Goal: Information Seeking & Learning: Compare options

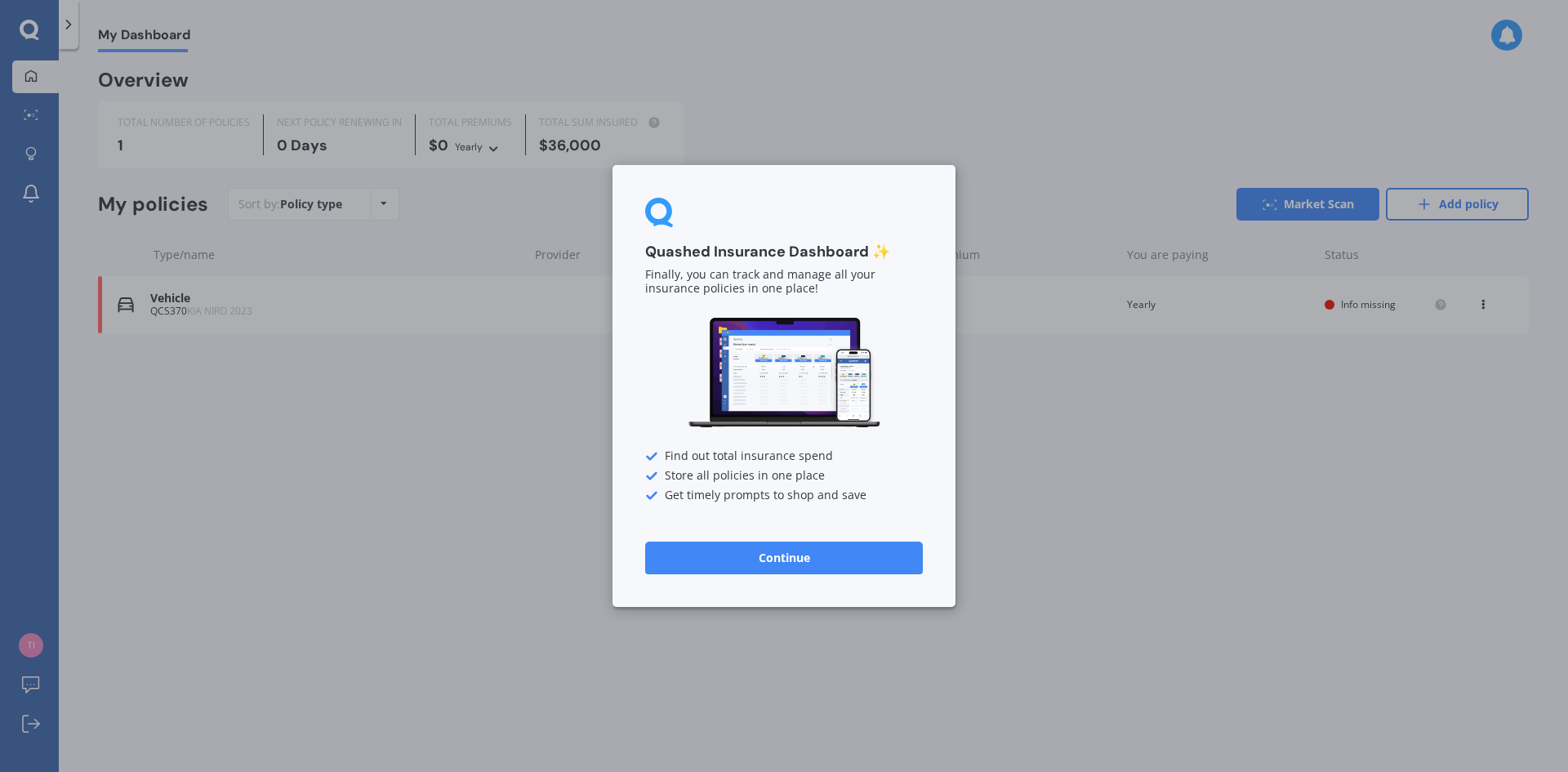
click at [1186, 514] on div "Quashed Insurance Dashboard ✨ Finally, you can track and manage all your insura…" at bounding box center [784, 386] width 1568 height 772
click at [764, 549] on button "Continue" at bounding box center [784, 559] width 278 height 33
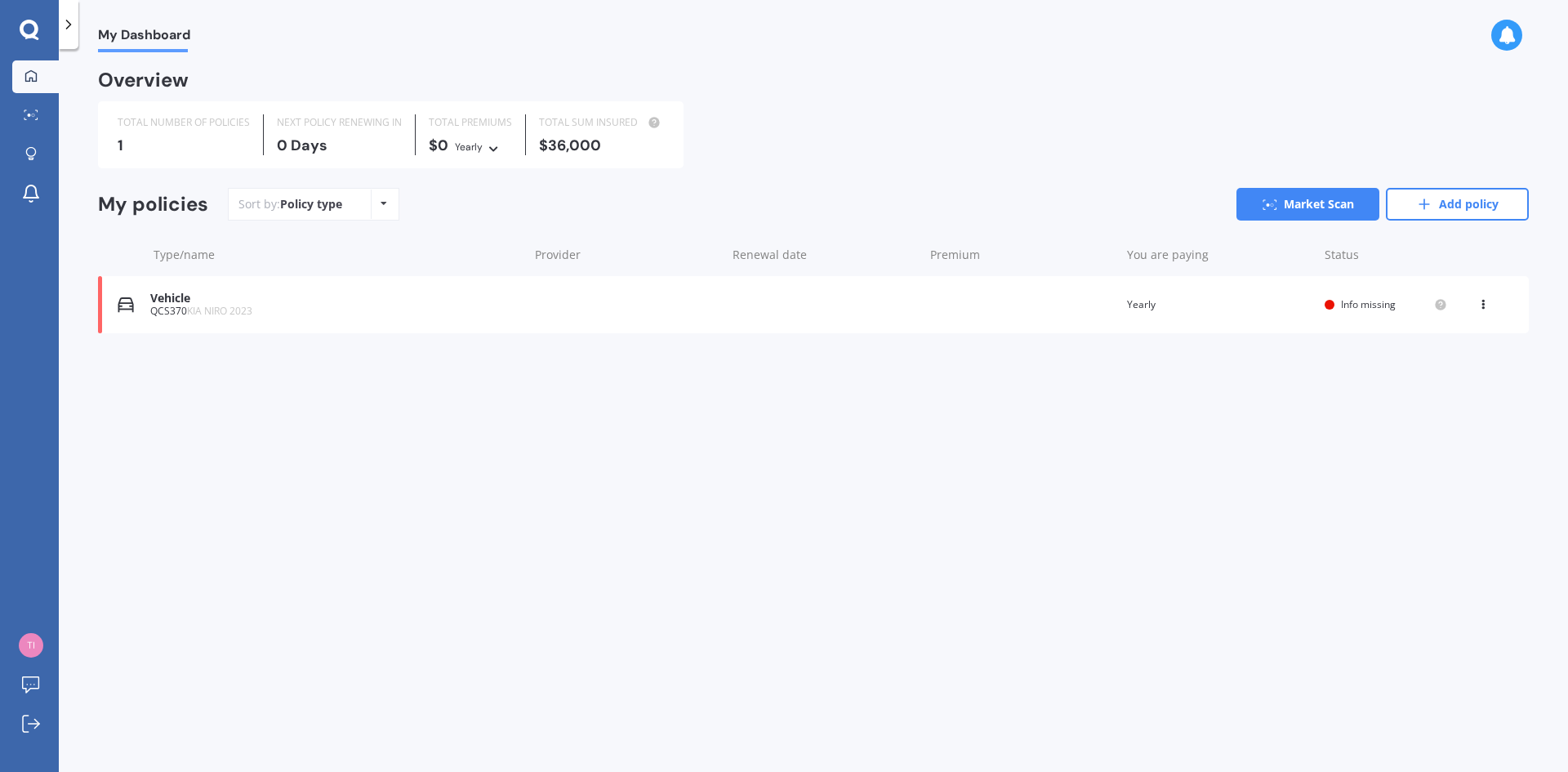
click at [24, 20] on icon at bounding box center [30, 30] width 20 height 21
click at [26, 111] on icon at bounding box center [25, 112] width 3 height 2
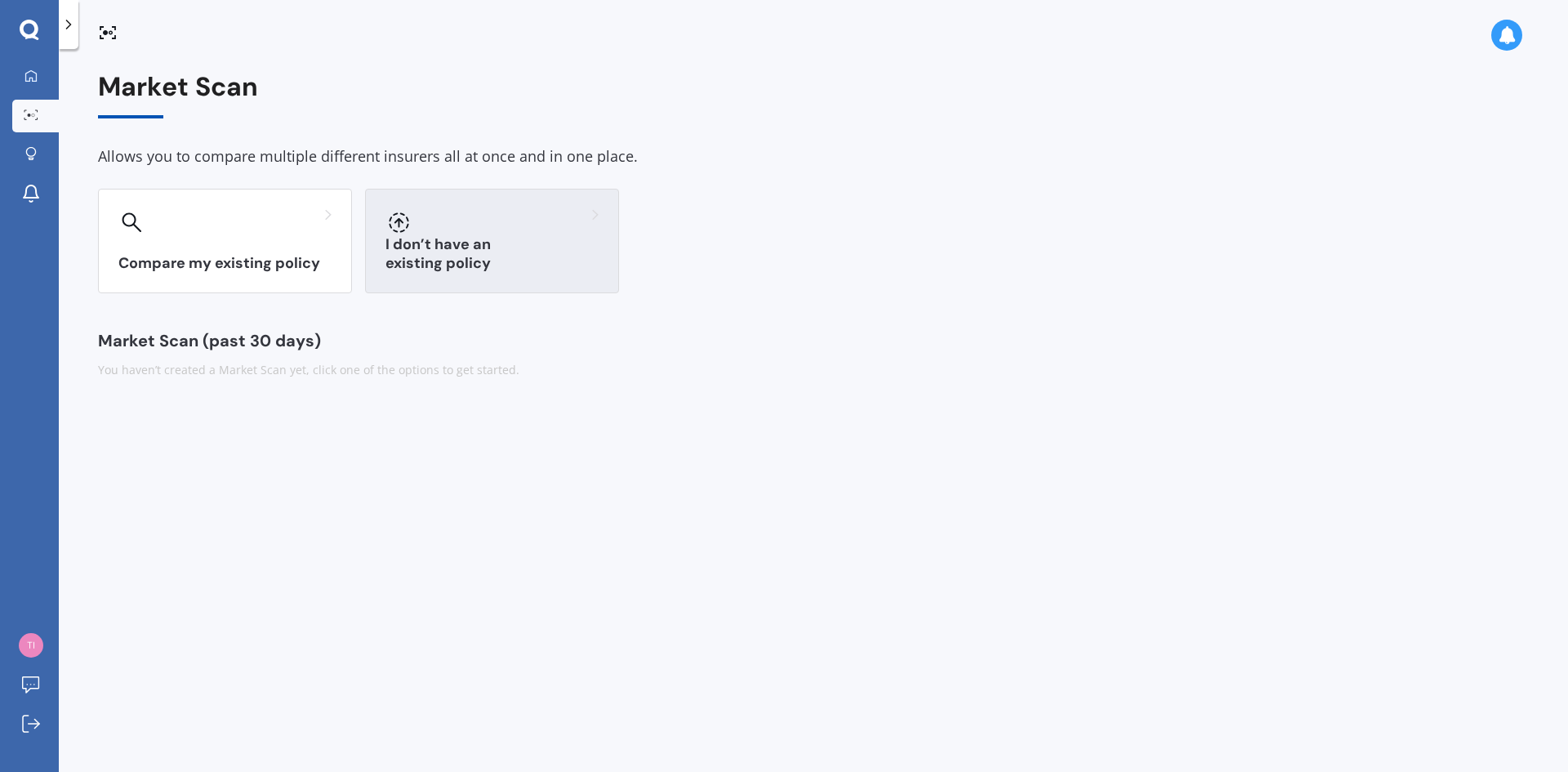
click at [455, 231] on div at bounding box center [492, 222] width 213 height 26
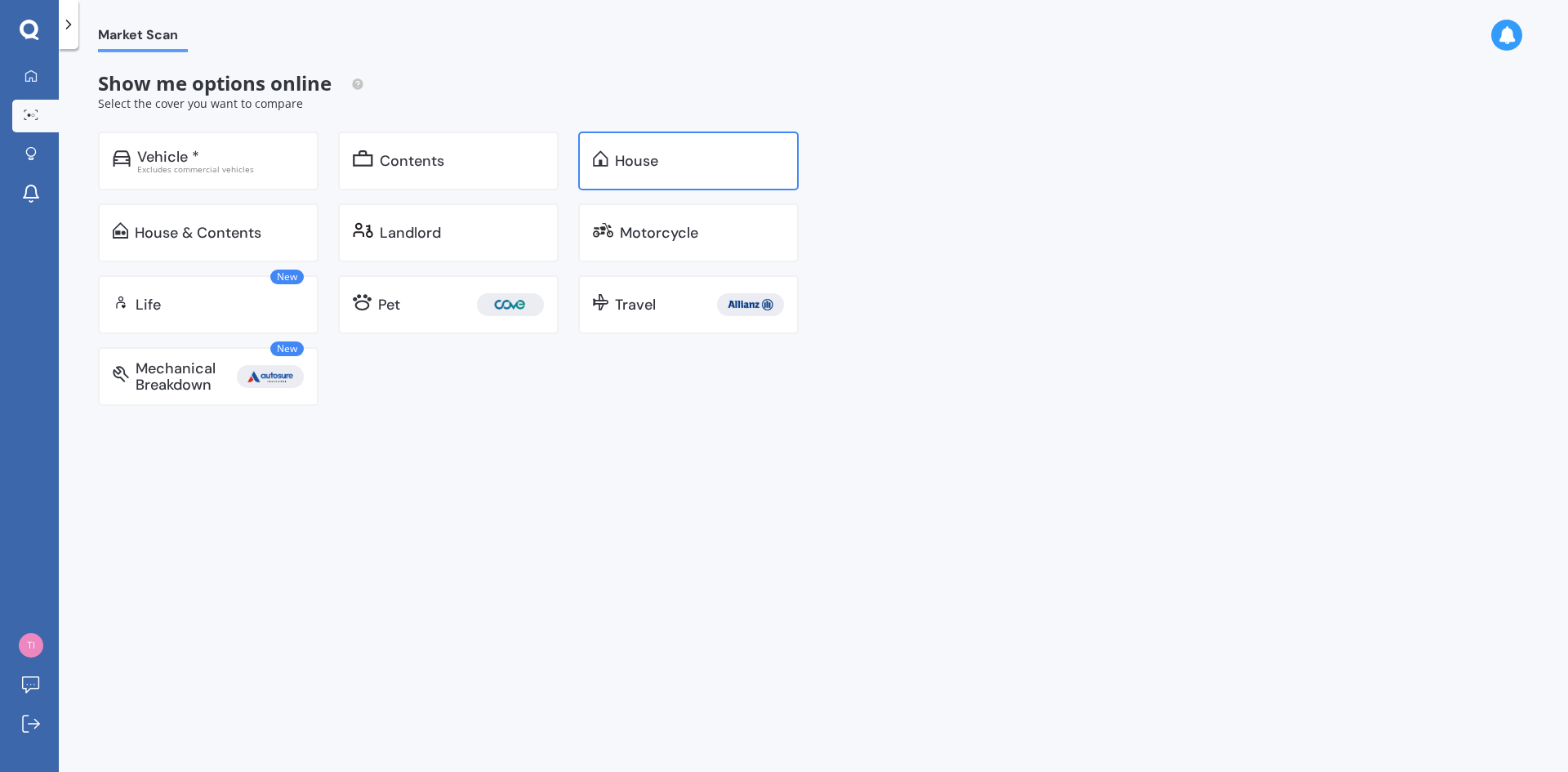
click at [667, 153] on div "House" at bounding box center [700, 160] width 169 height 17
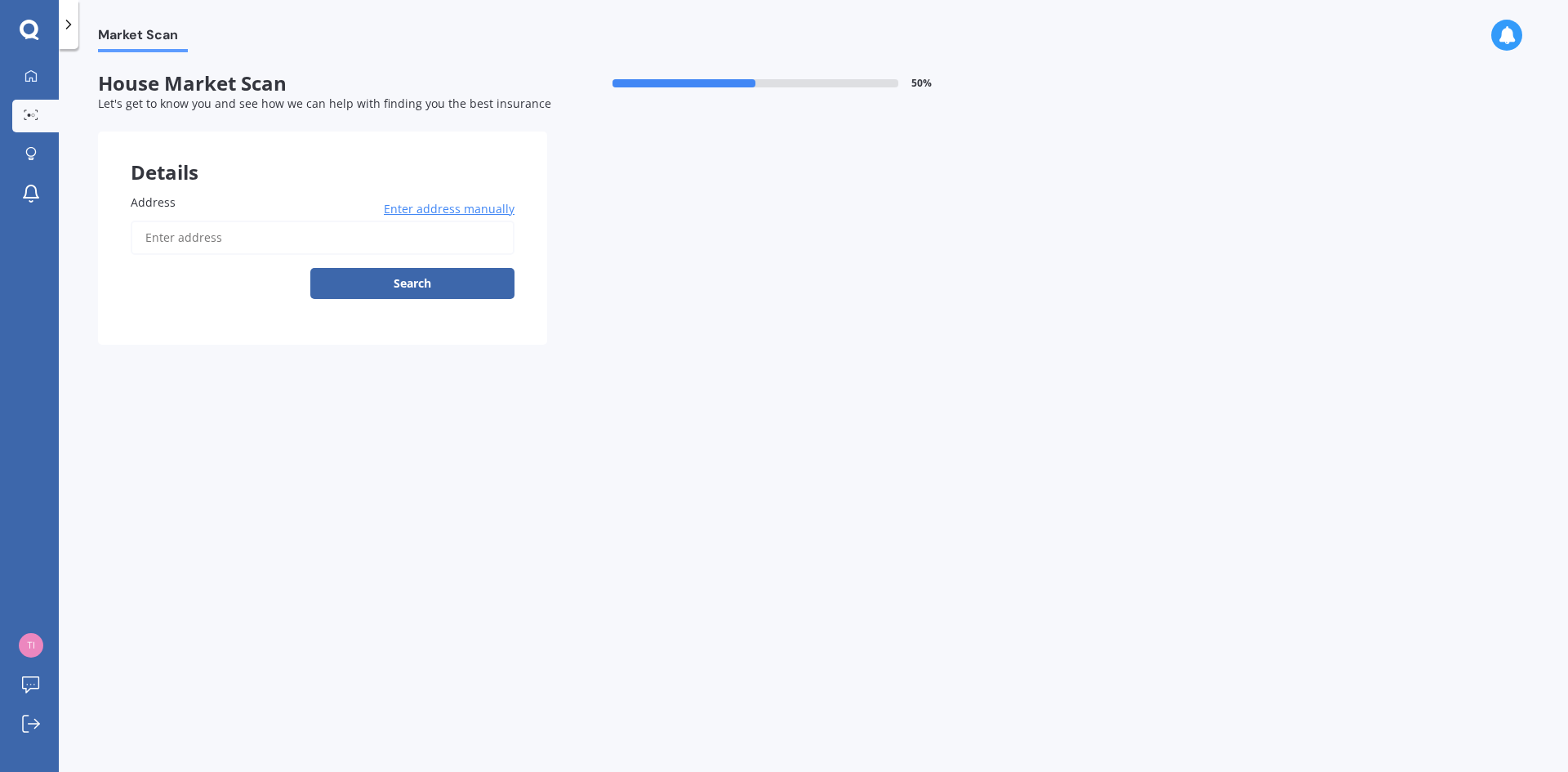
click at [175, 242] on input "Address" at bounding box center [322, 237] width 384 height 34
type input "[STREET_ADDRESS]"
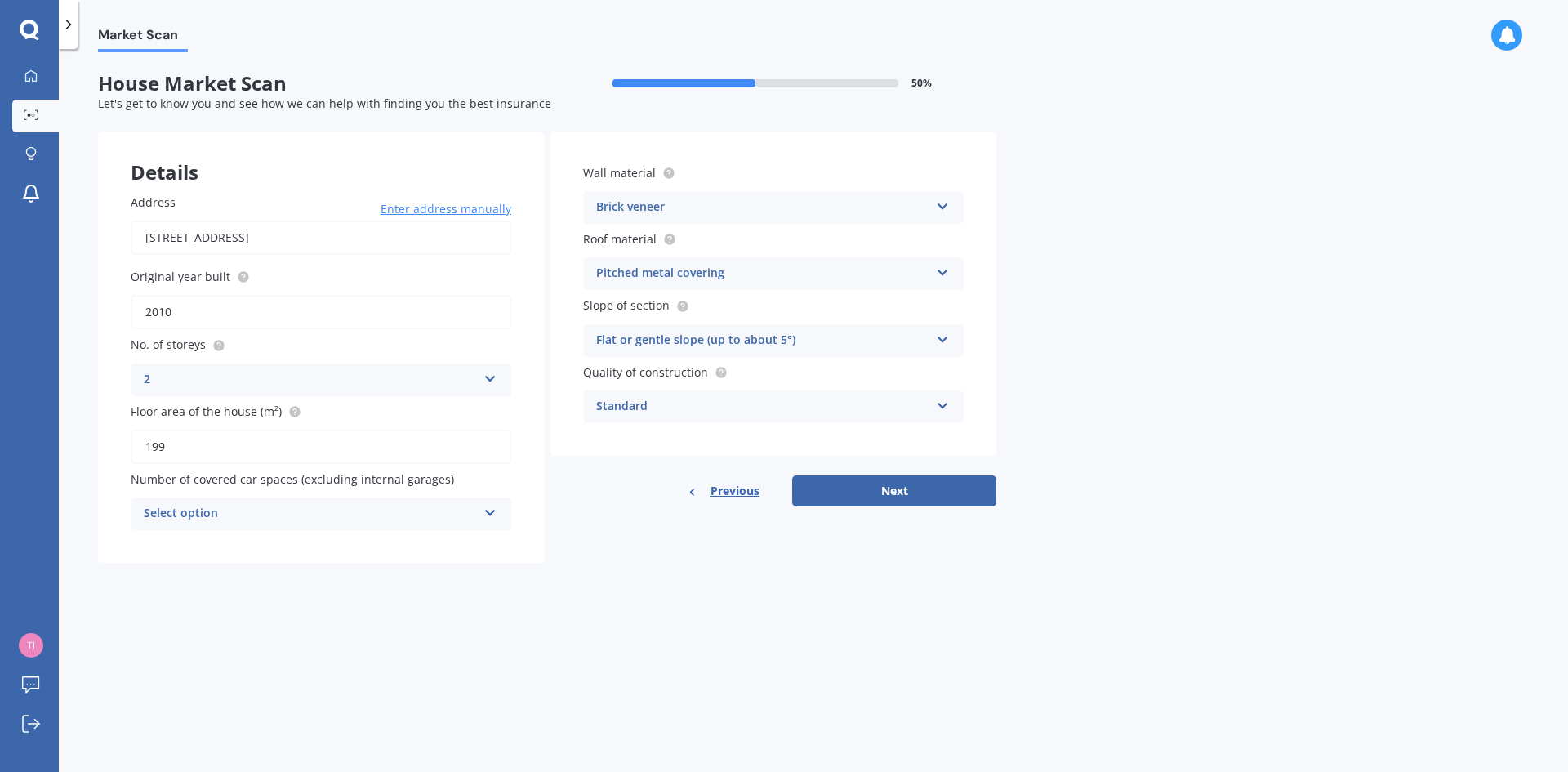
click at [945, 202] on icon at bounding box center [943, 203] width 14 height 11
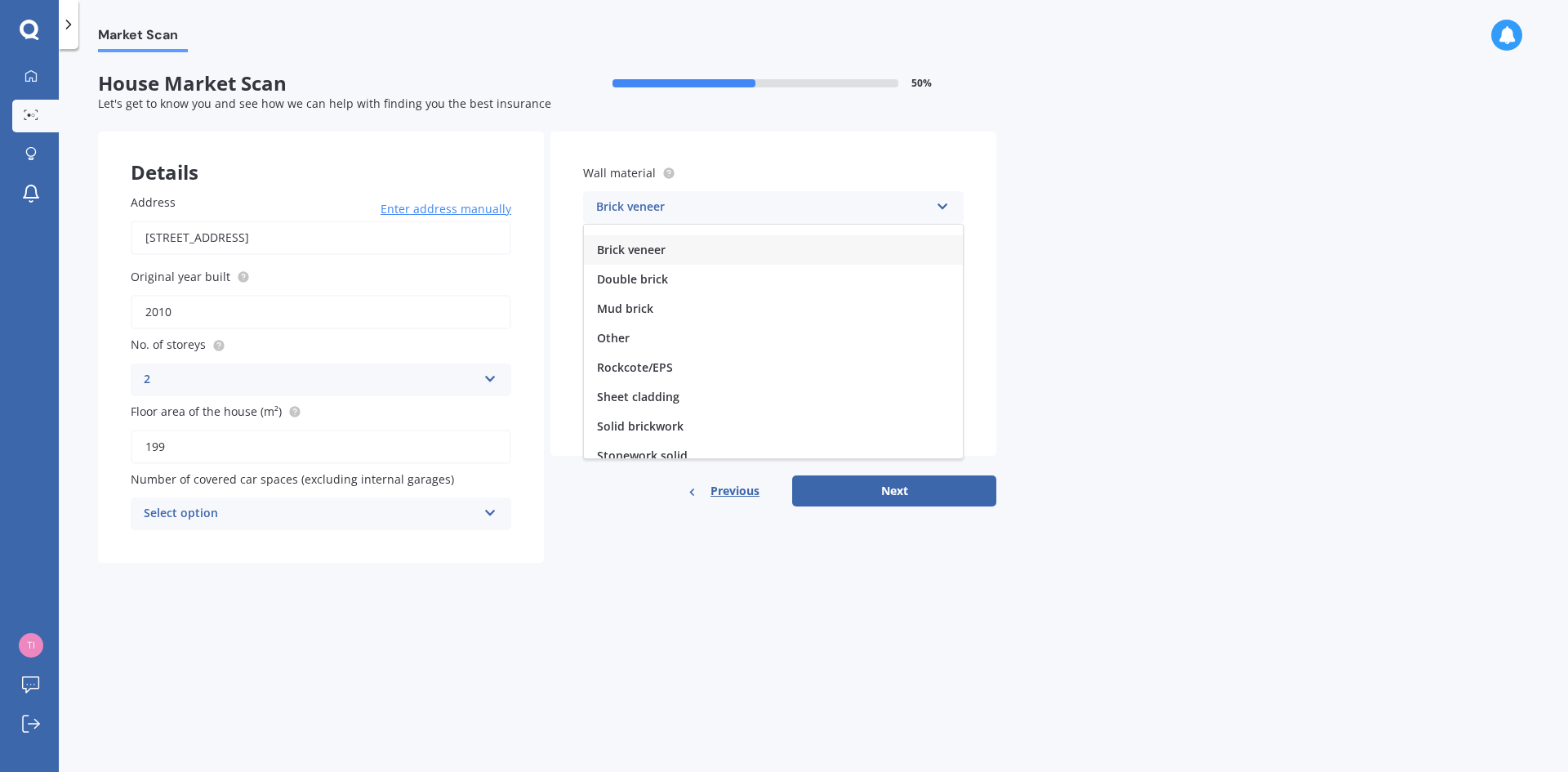
scroll to position [51, 0]
click at [646, 396] on span "Sheet cladding" at bounding box center [638, 394] width 83 height 16
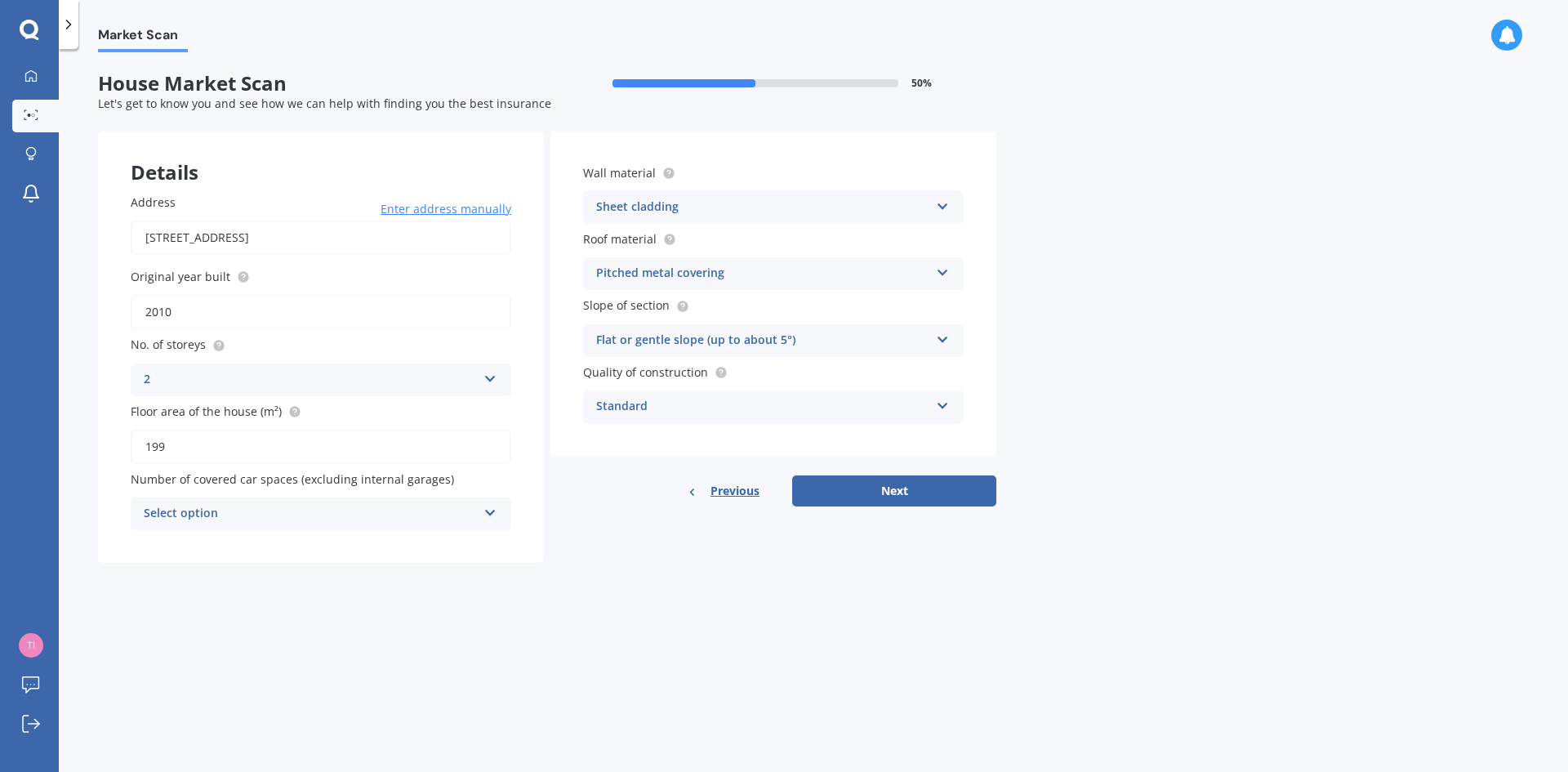
click at [943, 336] on icon at bounding box center [943, 336] width 14 height 11
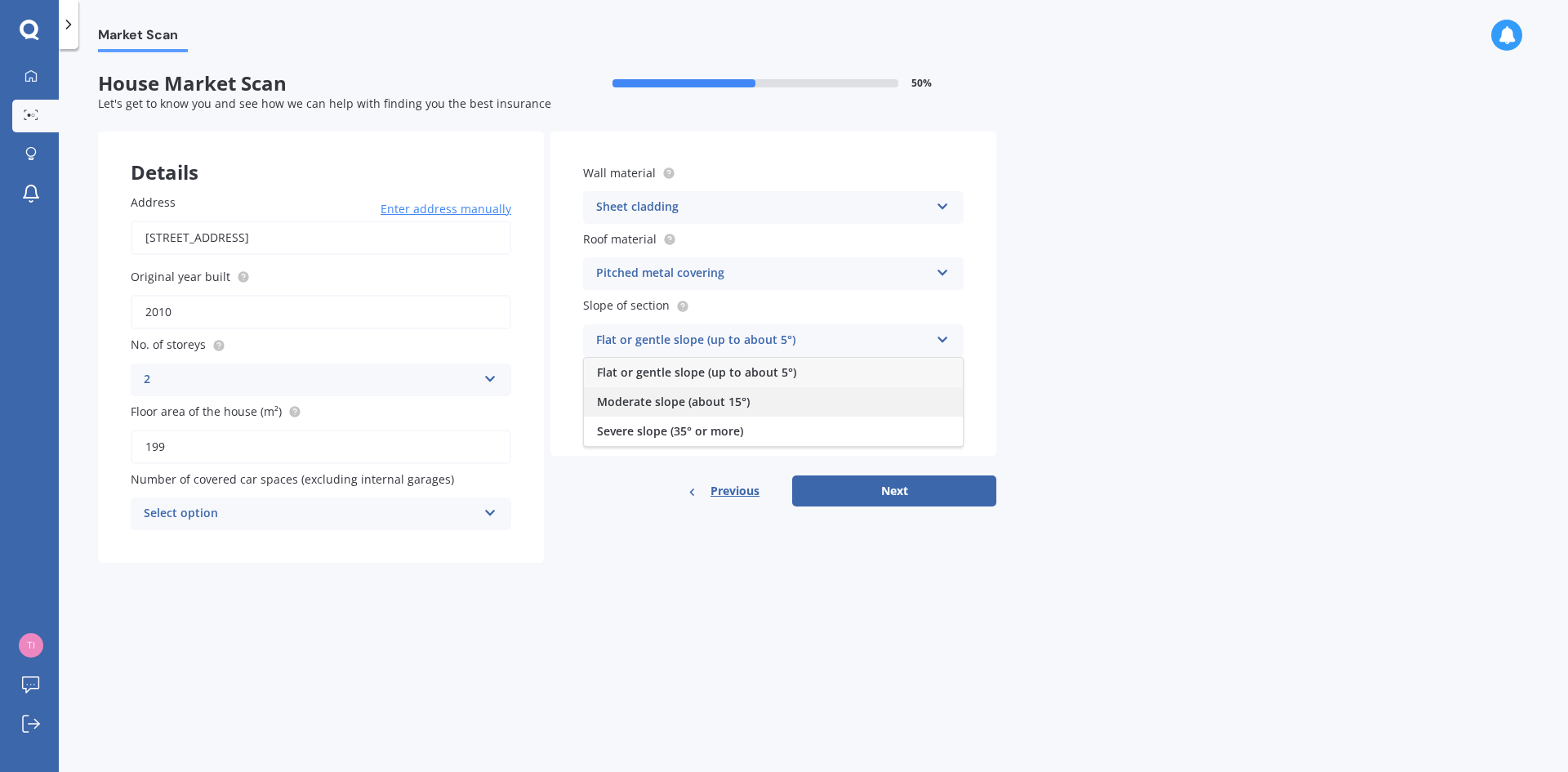
click at [900, 409] on div "Moderate slope (about 15°)" at bounding box center [773, 402] width 379 height 30
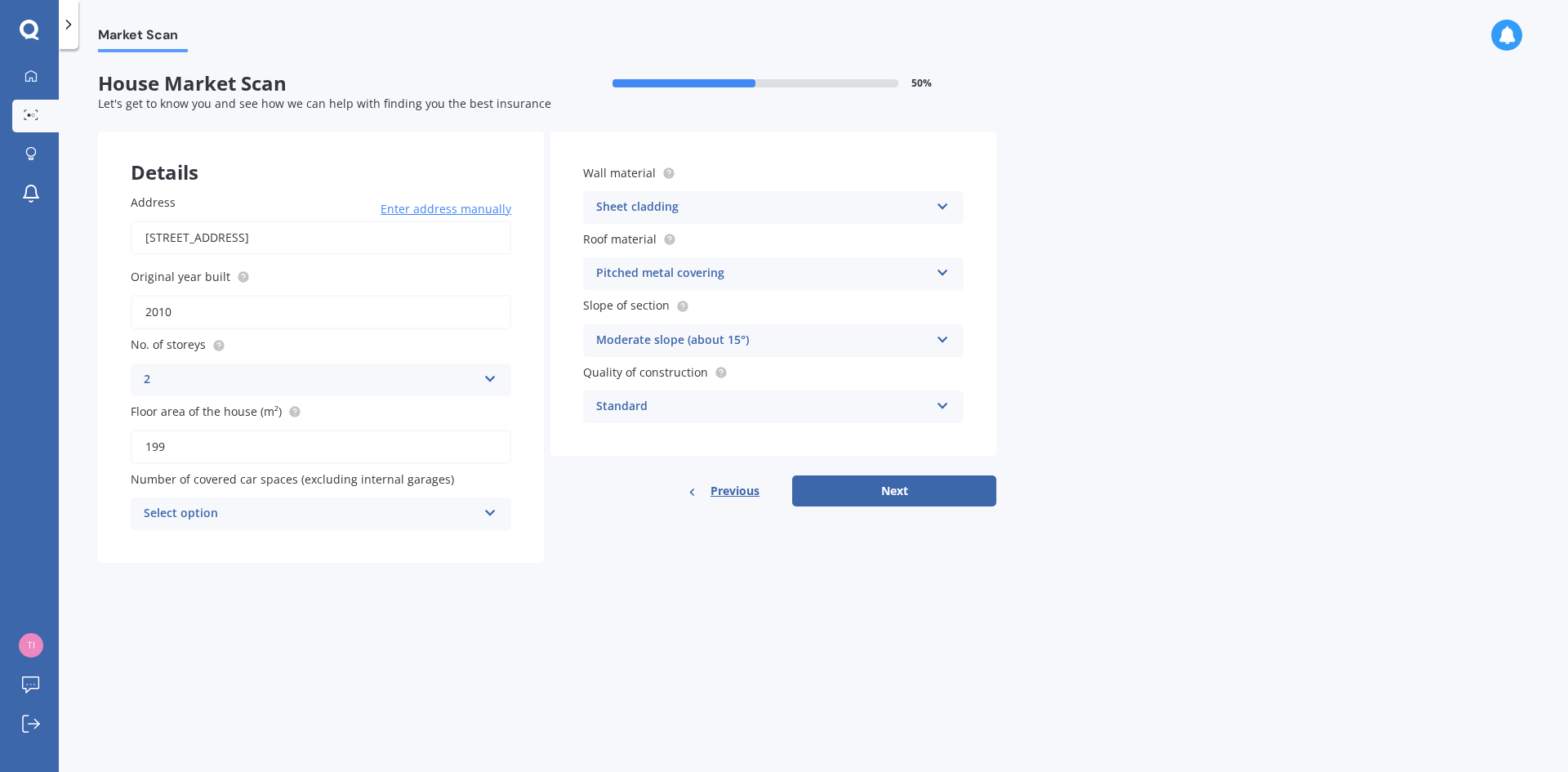
click at [946, 399] on icon at bounding box center [943, 403] width 14 height 11
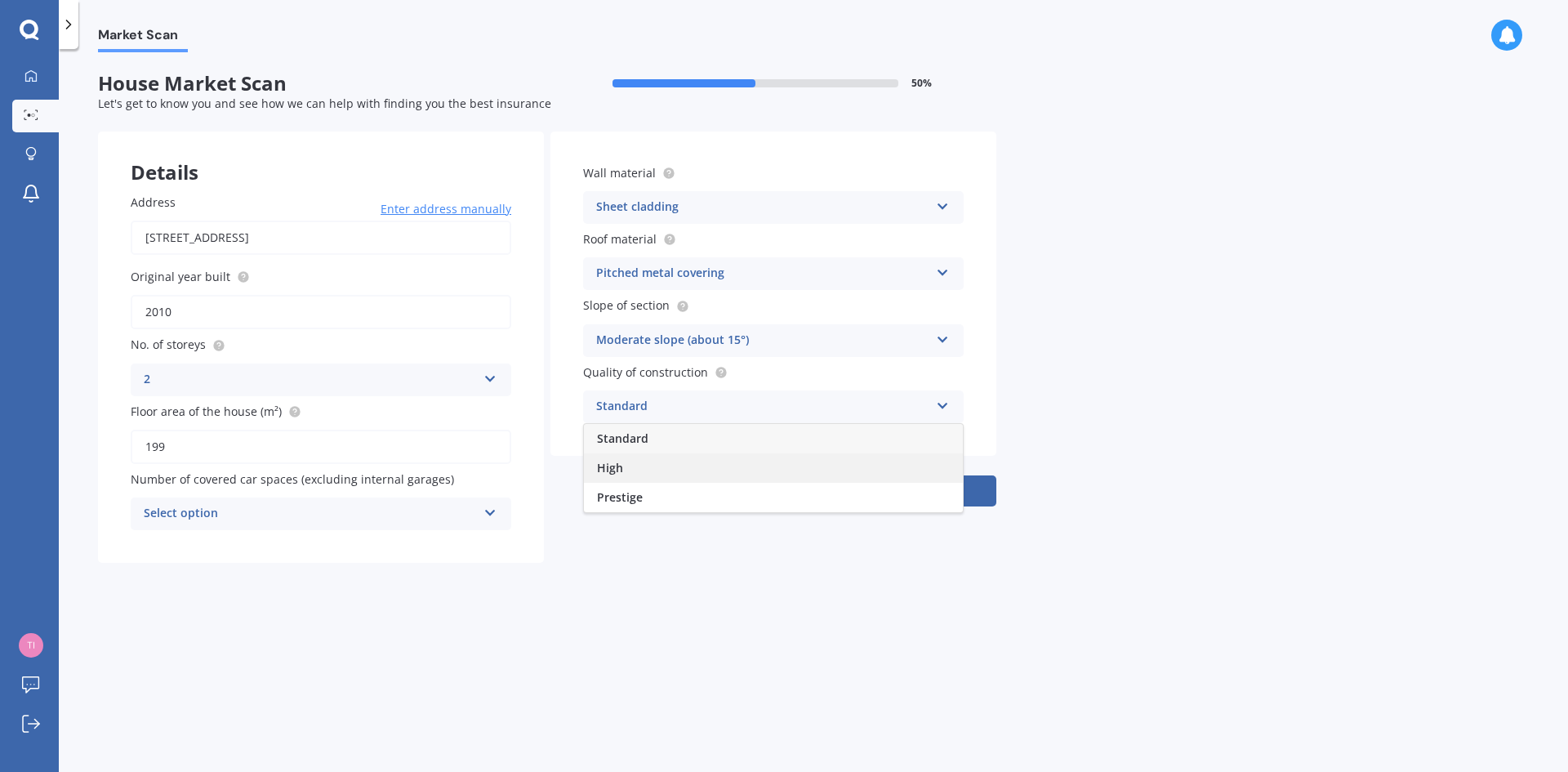
click at [902, 463] on div "High" at bounding box center [773, 468] width 379 height 30
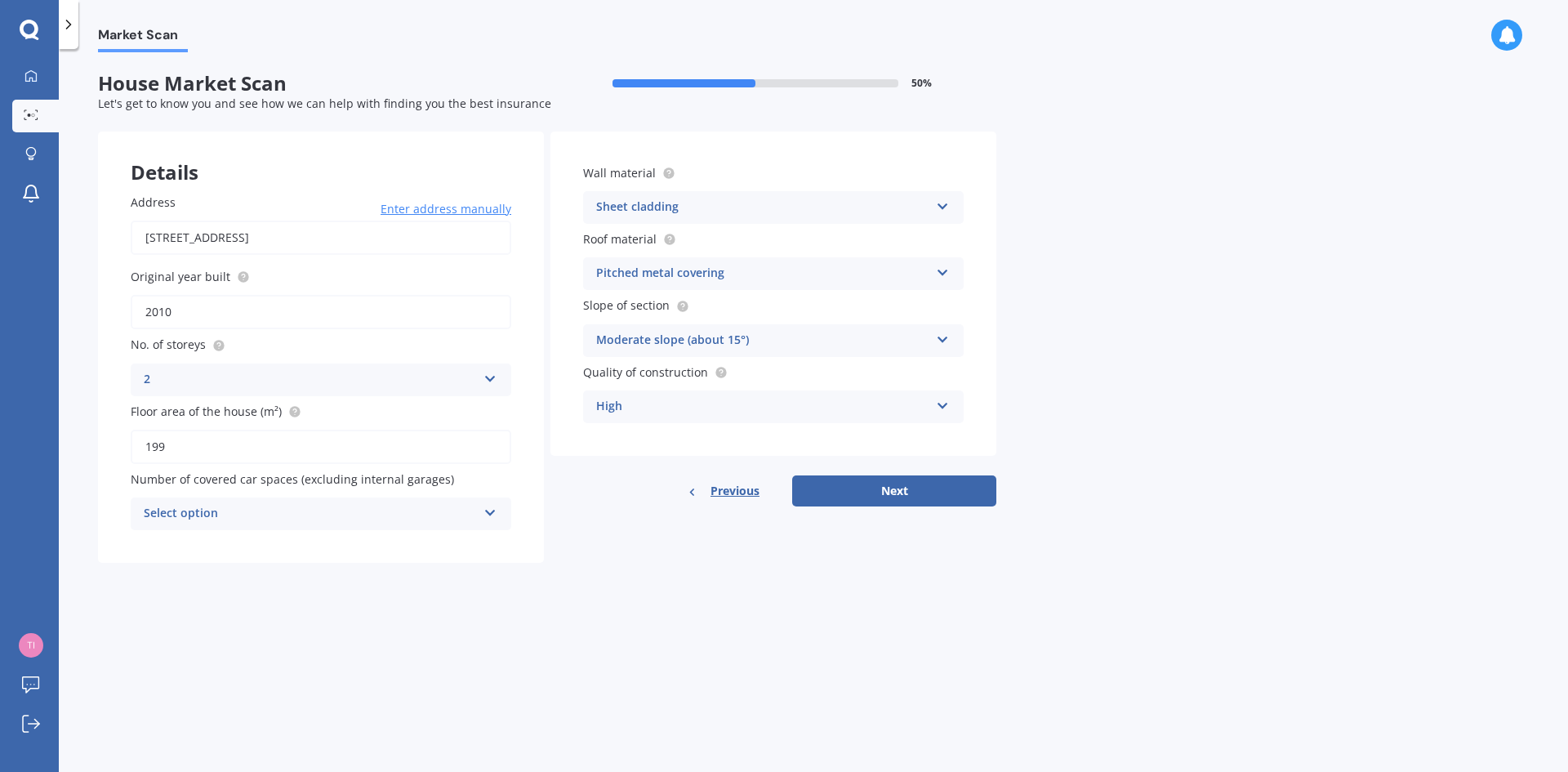
click at [484, 510] on icon at bounding box center [490, 509] width 14 height 11
click at [392, 545] on div "0" at bounding box center [321, 545] width 379 height 30
click at [172, 314] on input "2010" at bounding box center [321, 311] width 381 height 34
type input "2019"
click at [493, 374] on icon at bounding box center [490, 376] width 14 height 11
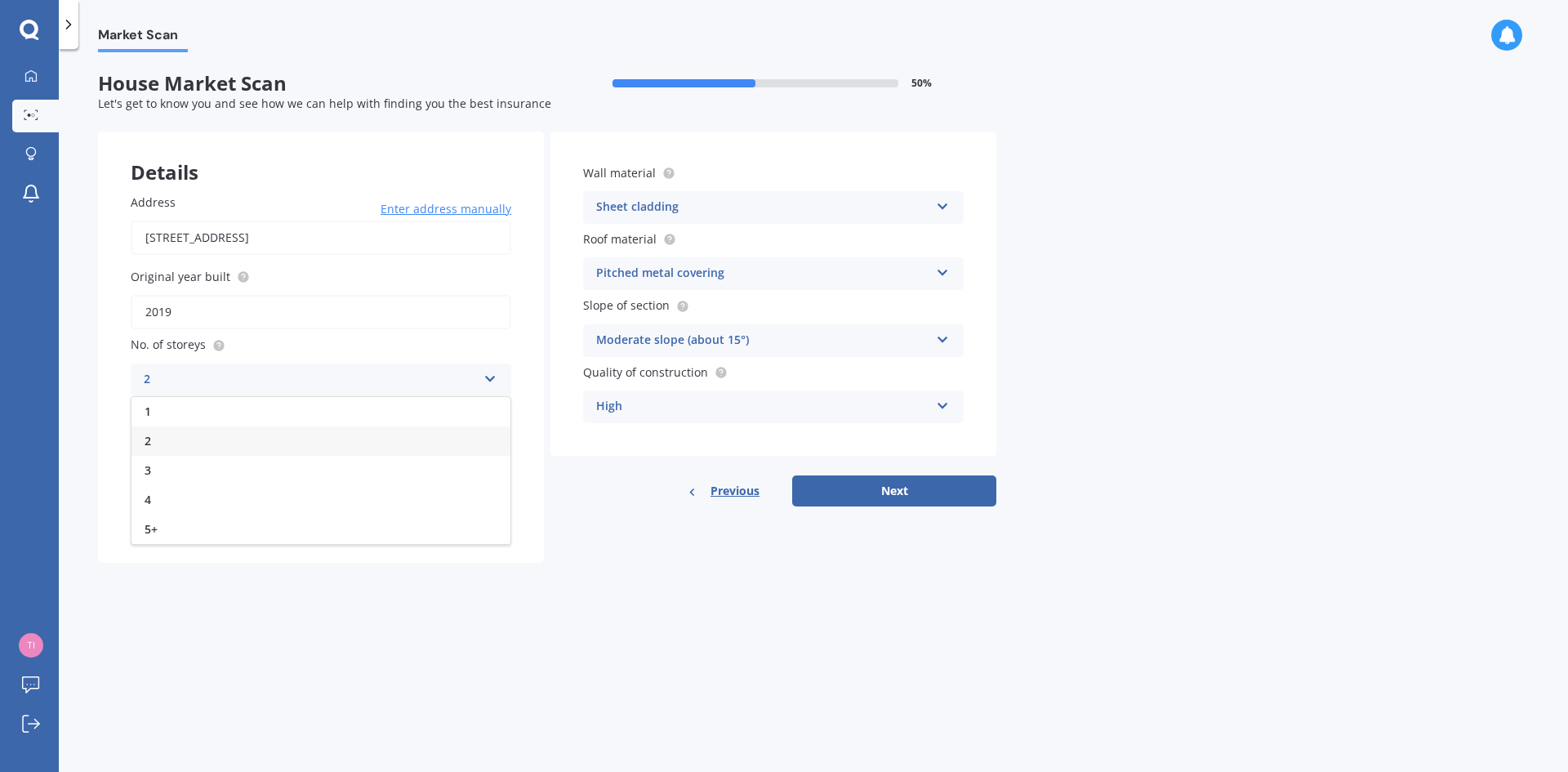
click at [445, 439] on div "2" at bounding box center [321, 441] width 379 height 30
drag, startPoint x: 174, startPoint y: 447, endPoint x: 144, endPoint y: 448, distance: 30.0
click at [144, 448] on input "199" at bounding box center [321, 446] width 381 height 34
type input "137"
click at [896, 486] on button "Next" at bounding box center [894, 491] width 204 height 31
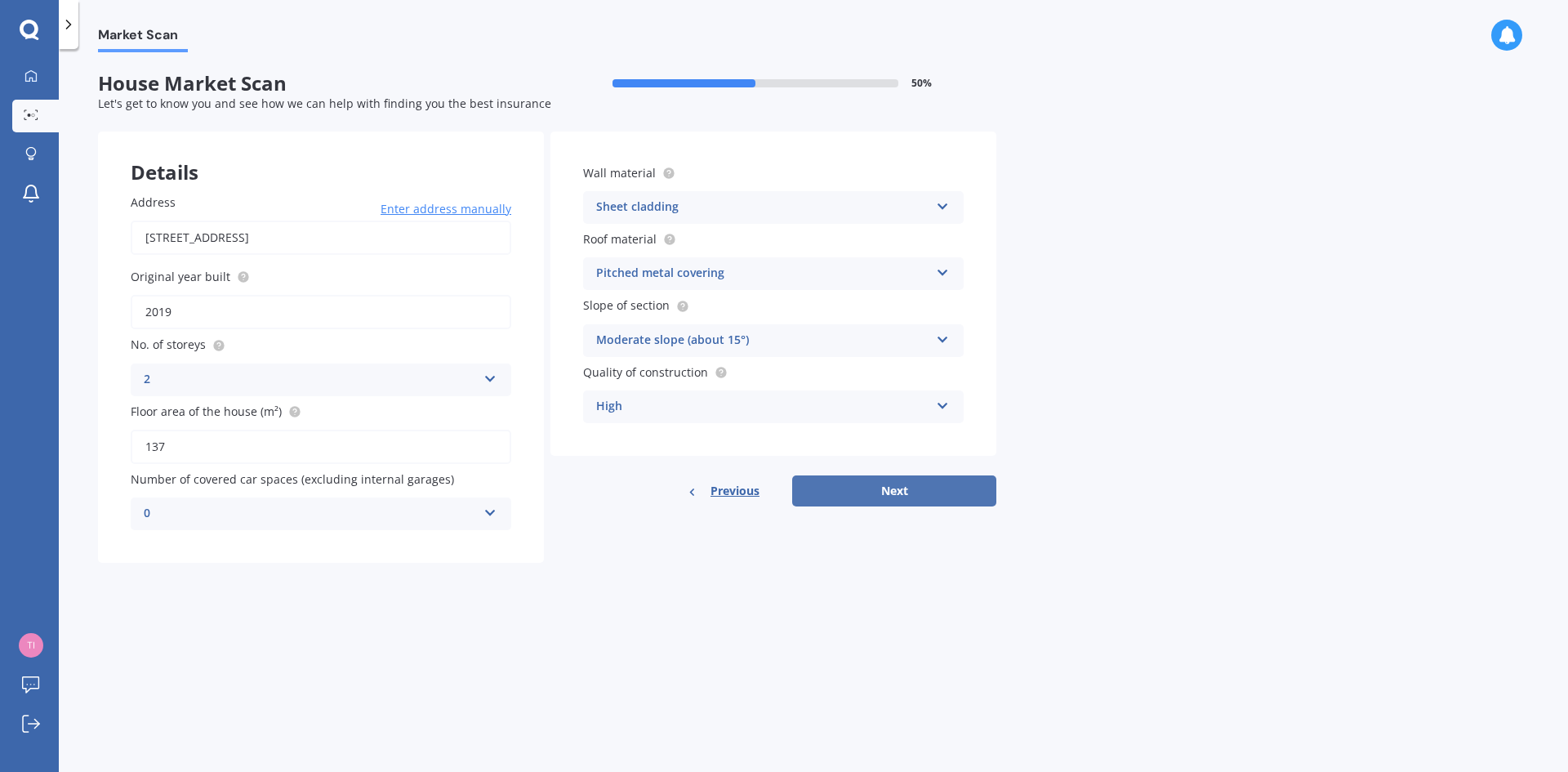
select select "01"
select select "08"
select select "1958"
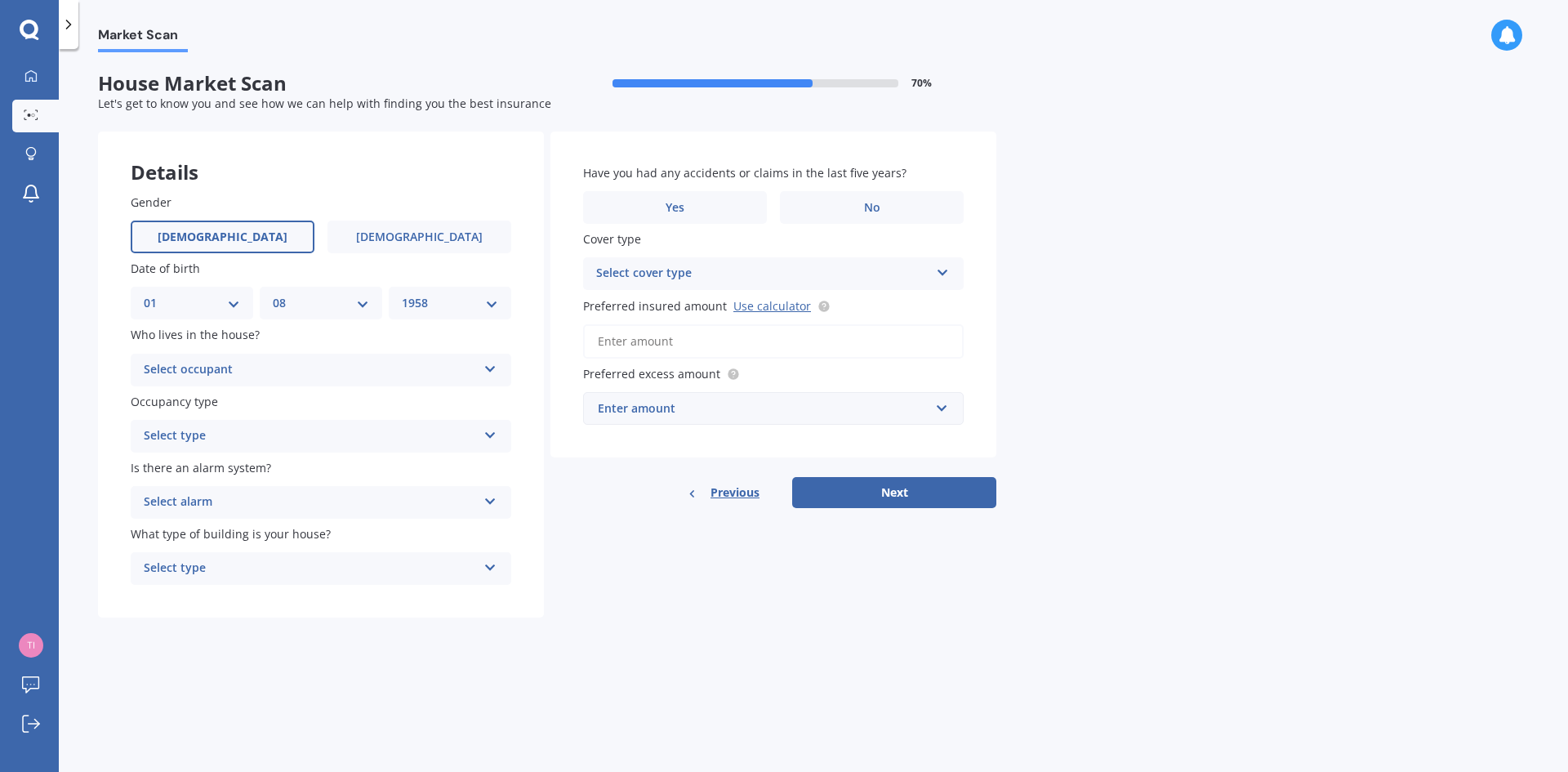
click at [485, 365] on icon at bounding box center [490, 365] width 14 height 11
click at [477, 397] on div "Owner" at bounding box center [321, 402] width 379 height 30
click at [490, 430] on icon at bounding box center [490, 431] width 14 height 11
click at [476, 468] on div "Permanent" at bounding box center [321, 468] width 379 height 30
click at [485, 496] on icon at bounding box center [490, 498] width 14 height 11
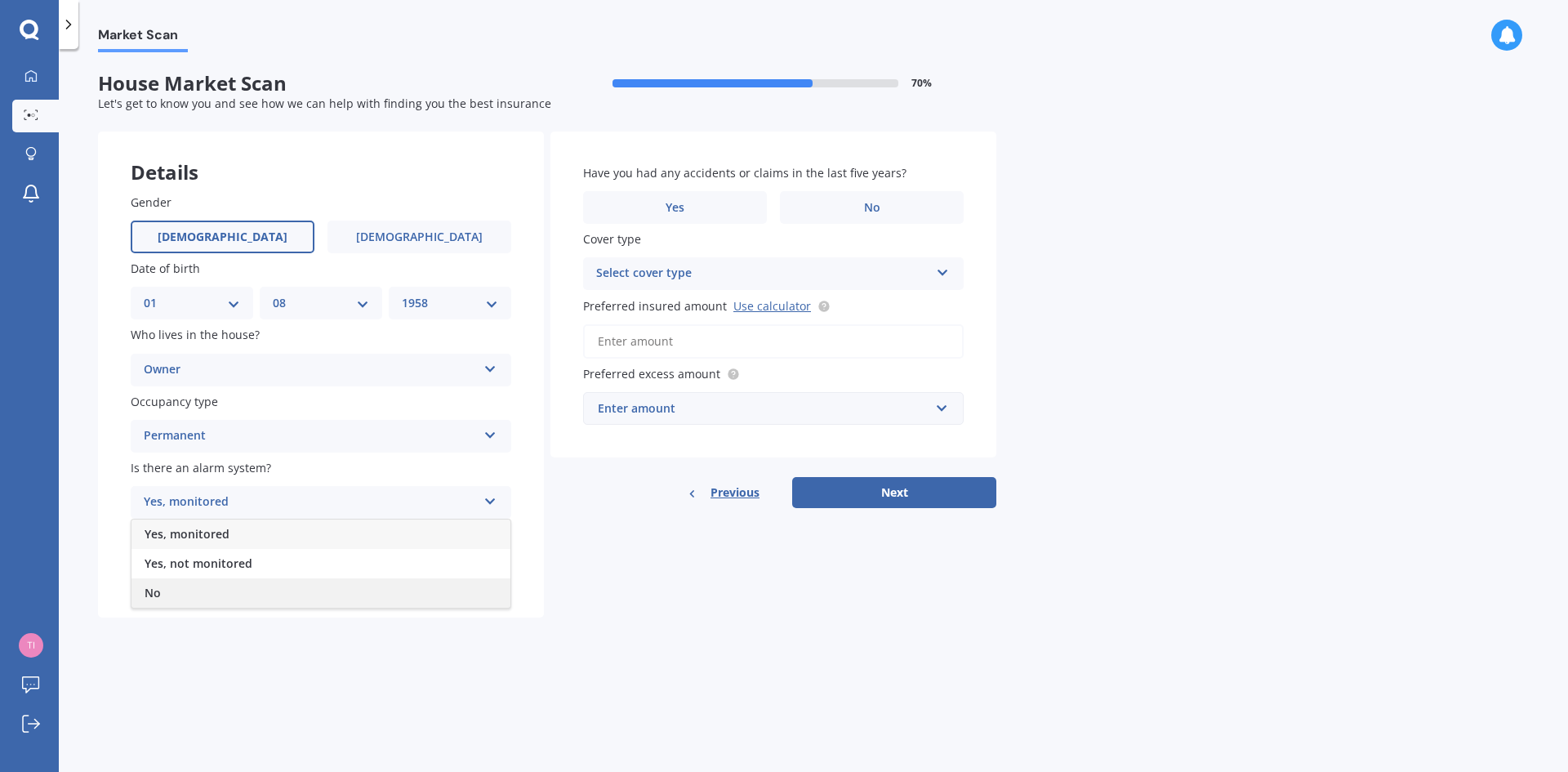
click at [472, 586] on div "No" at bounding box center [321, 593] width 379 height 30
click at [490, 563] on icon at bounding box center [490, 564] width 14 height 11
click at [451, 595] on div "Freestanding" at bounding box center [321, 600] width 379 height 30
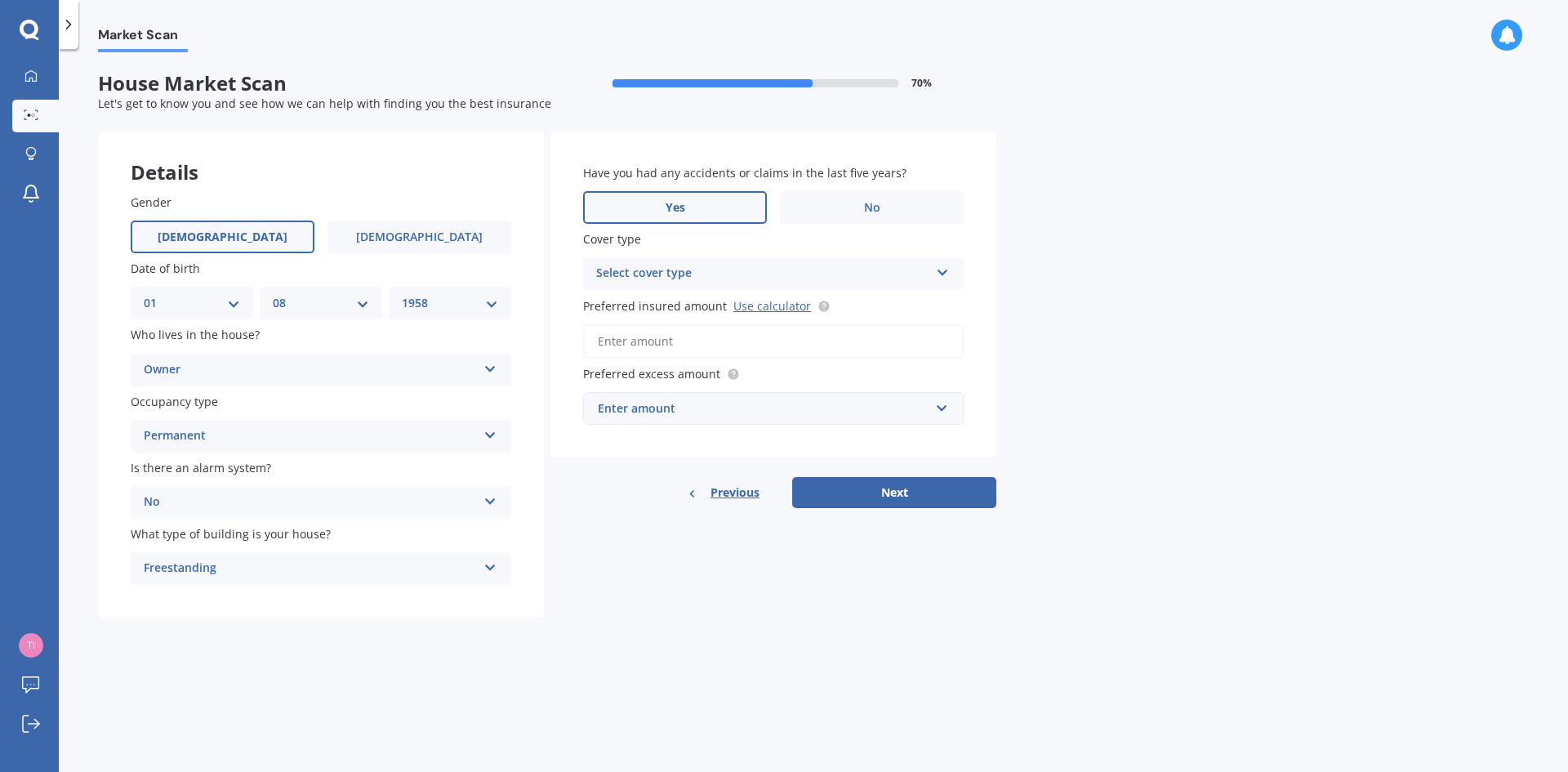
click at [647, 210] on label "Yes" at bounding box center [674, 207] width 184 height 33
click at [0, 0] on input "Yes" at bounding box center [0, 0] width 0 height 0
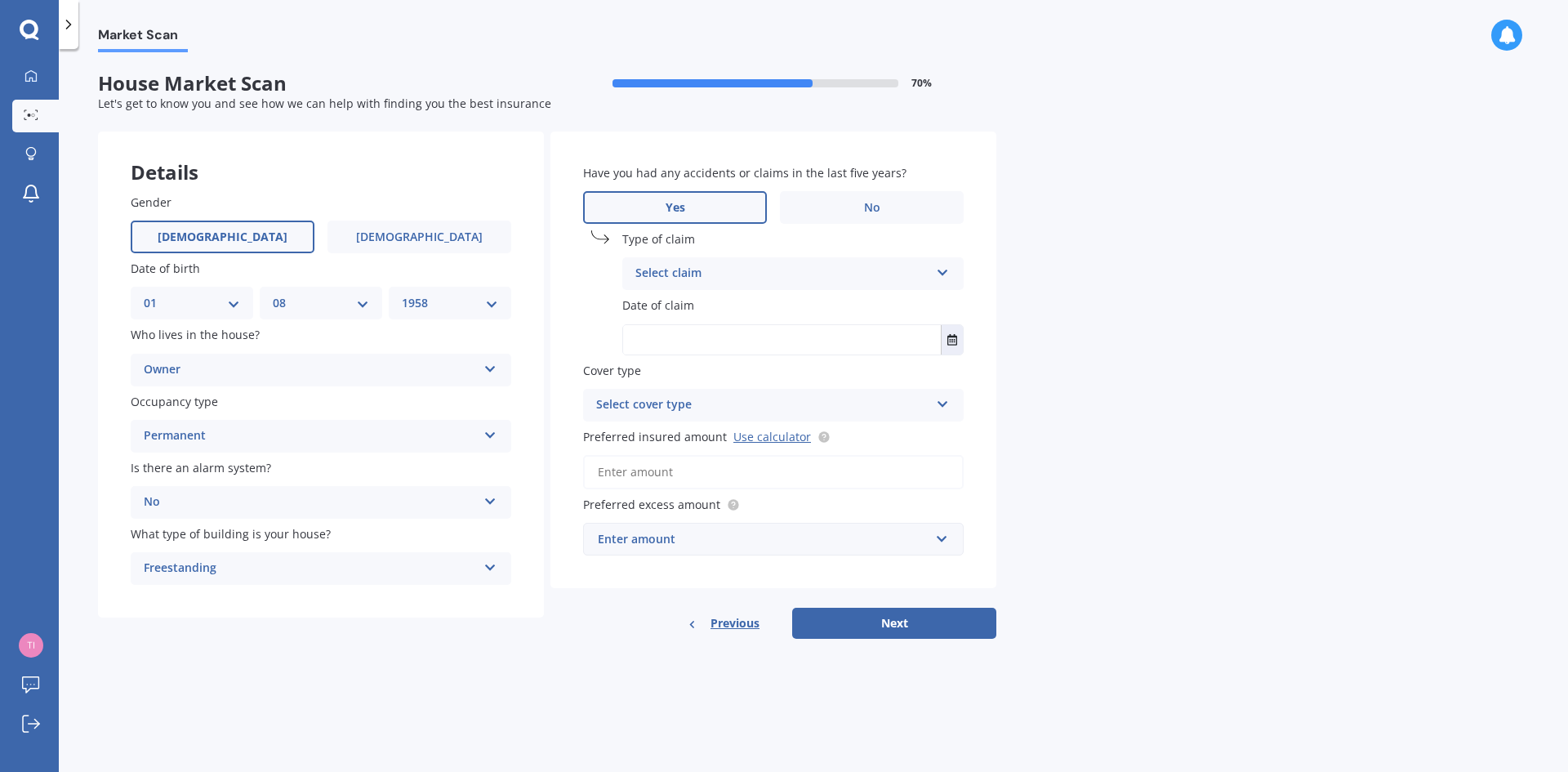
click at [945, 268] on icon at bounding box center [943, 269] width 14 height 11
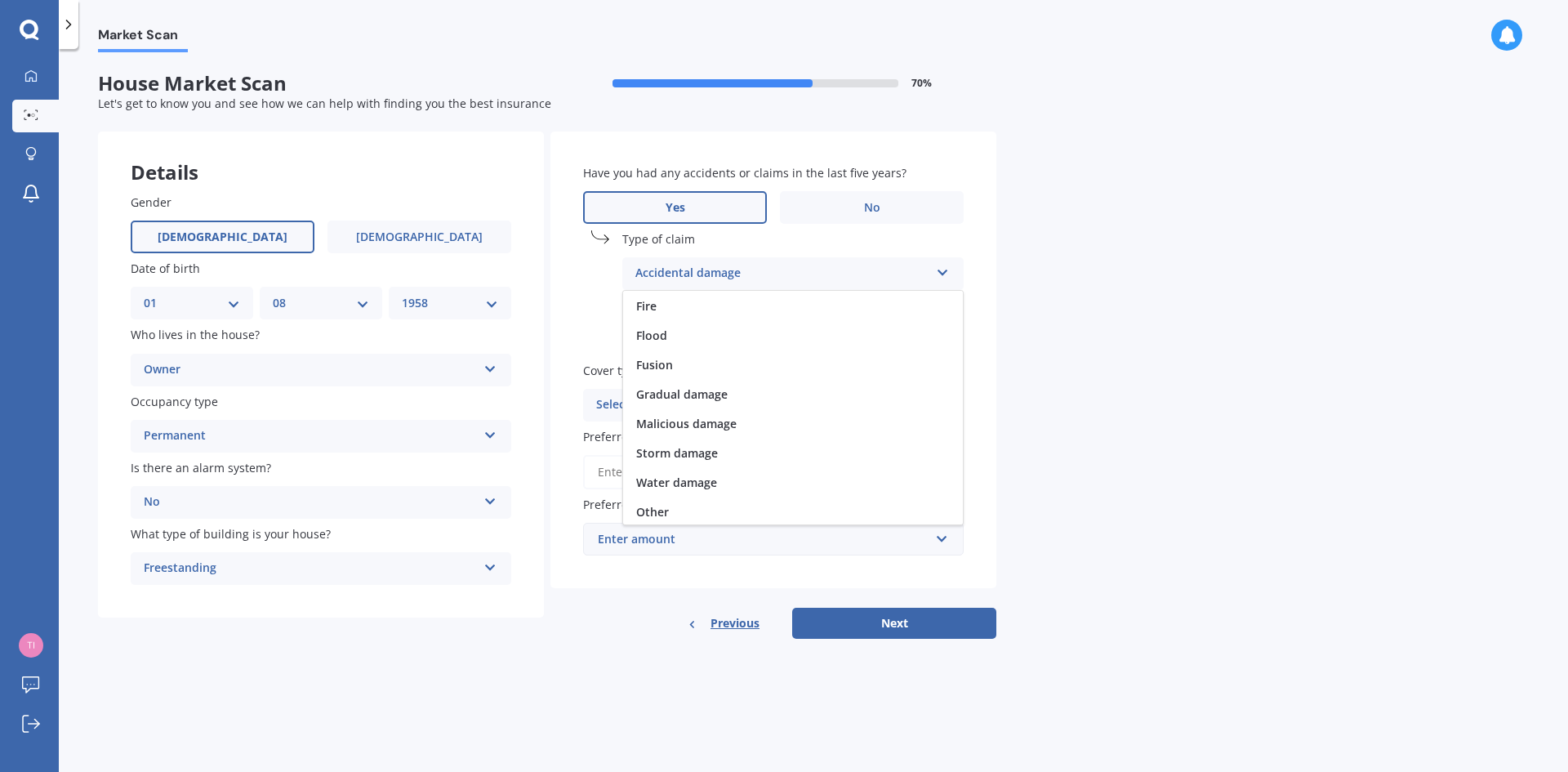
scroll to position [119, 0]
click at [641, 474] on span "Water damage" at bounding box center [676, 480] width 81 height 16
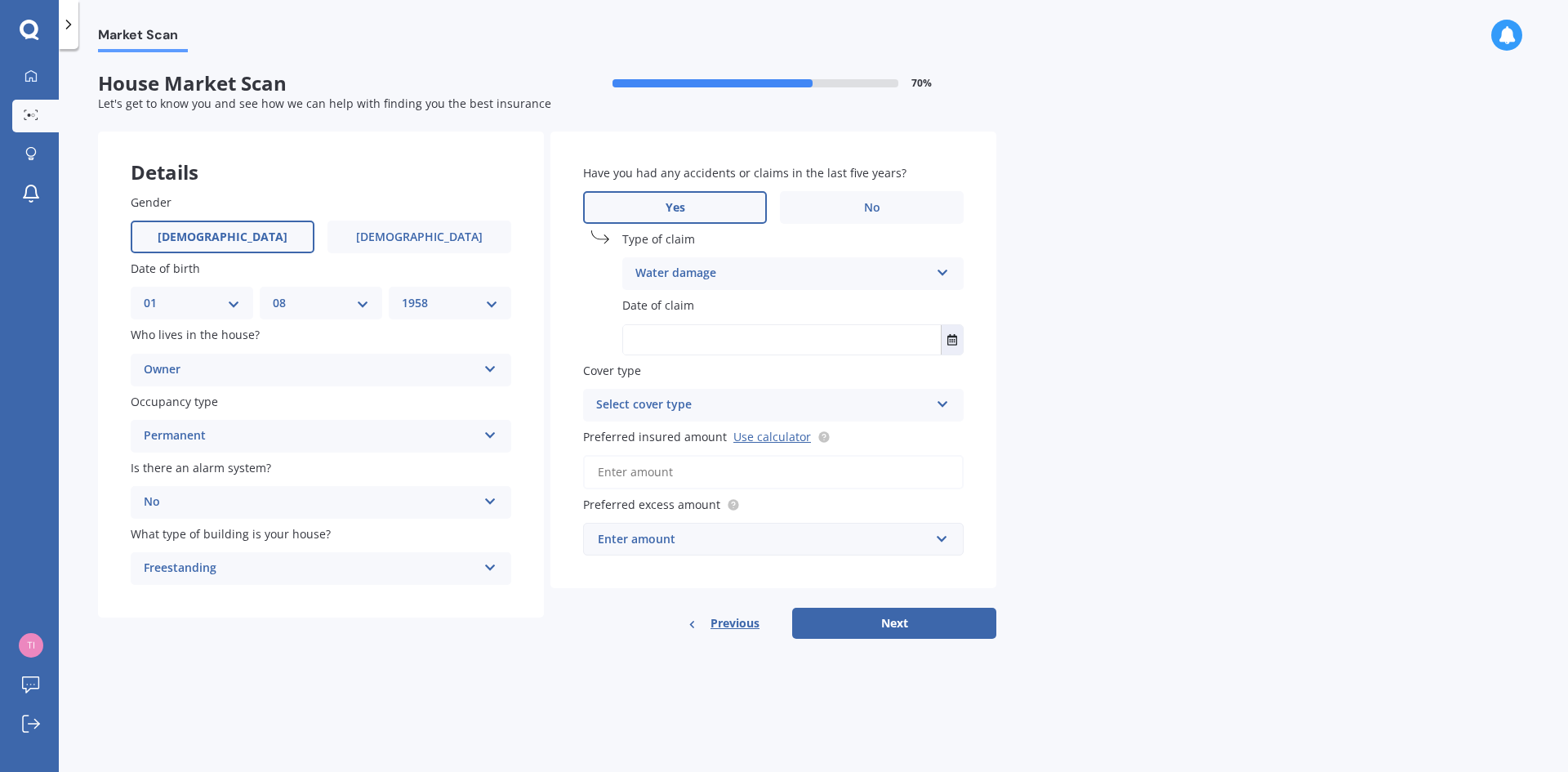
click at [942, 400] on icon at bounding box center [943, 401] width 14 height 11
click at [938, 402] on icon at bounding box center [943, 401] width 14 height 11
click at [938, 402] on icon at bounding box center [942, 402] width 14 height 11
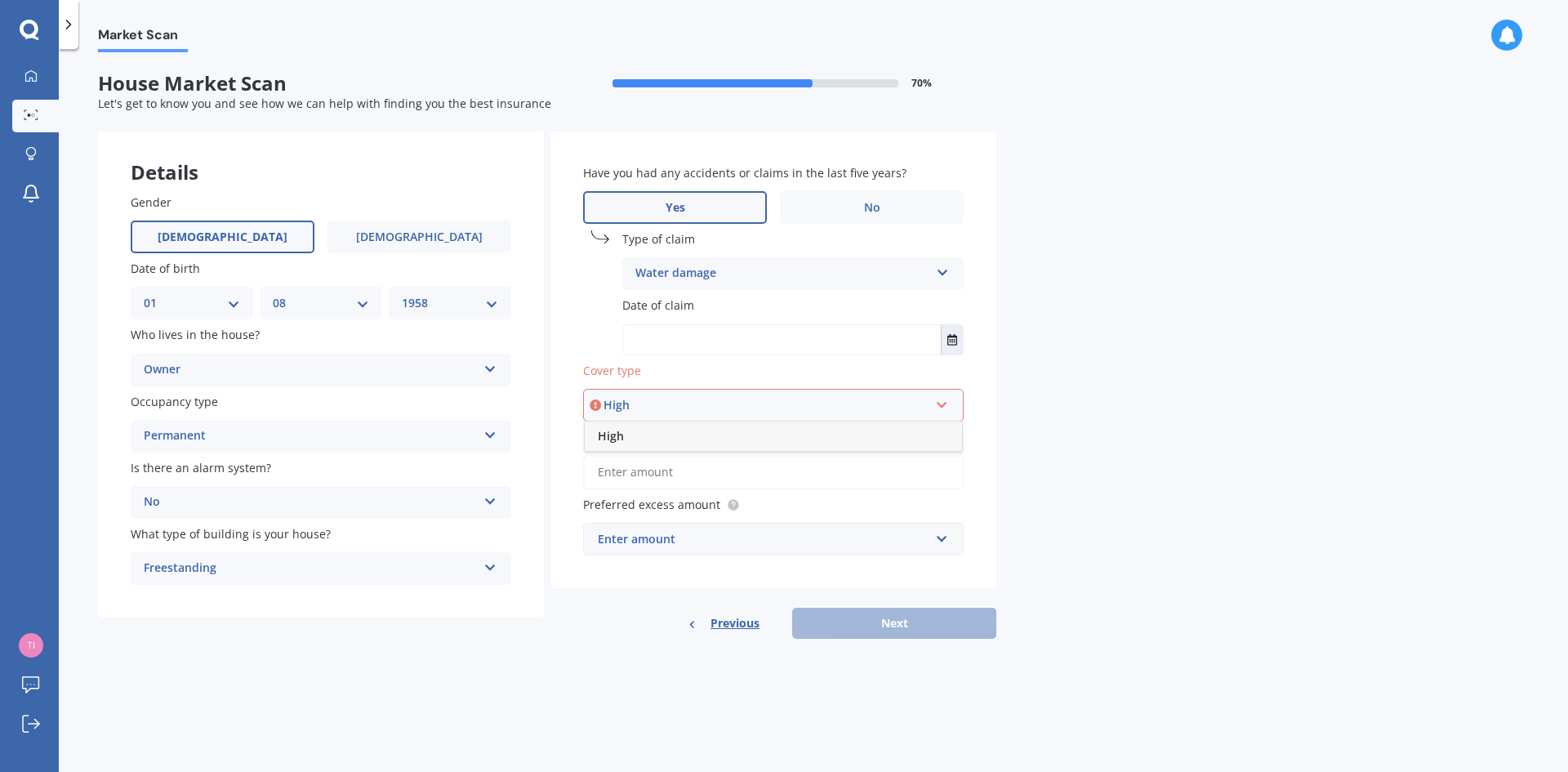
click at [935, 433] on div "High" at bounding box center [773, 437] width 377 height 30
click at [763, 437] on link "Use calculator" at bounding box center [772, 437] width 78 height 16
click at [956, 337] on icon "Select date" at bounding box center [952, 339] width 10 height 11
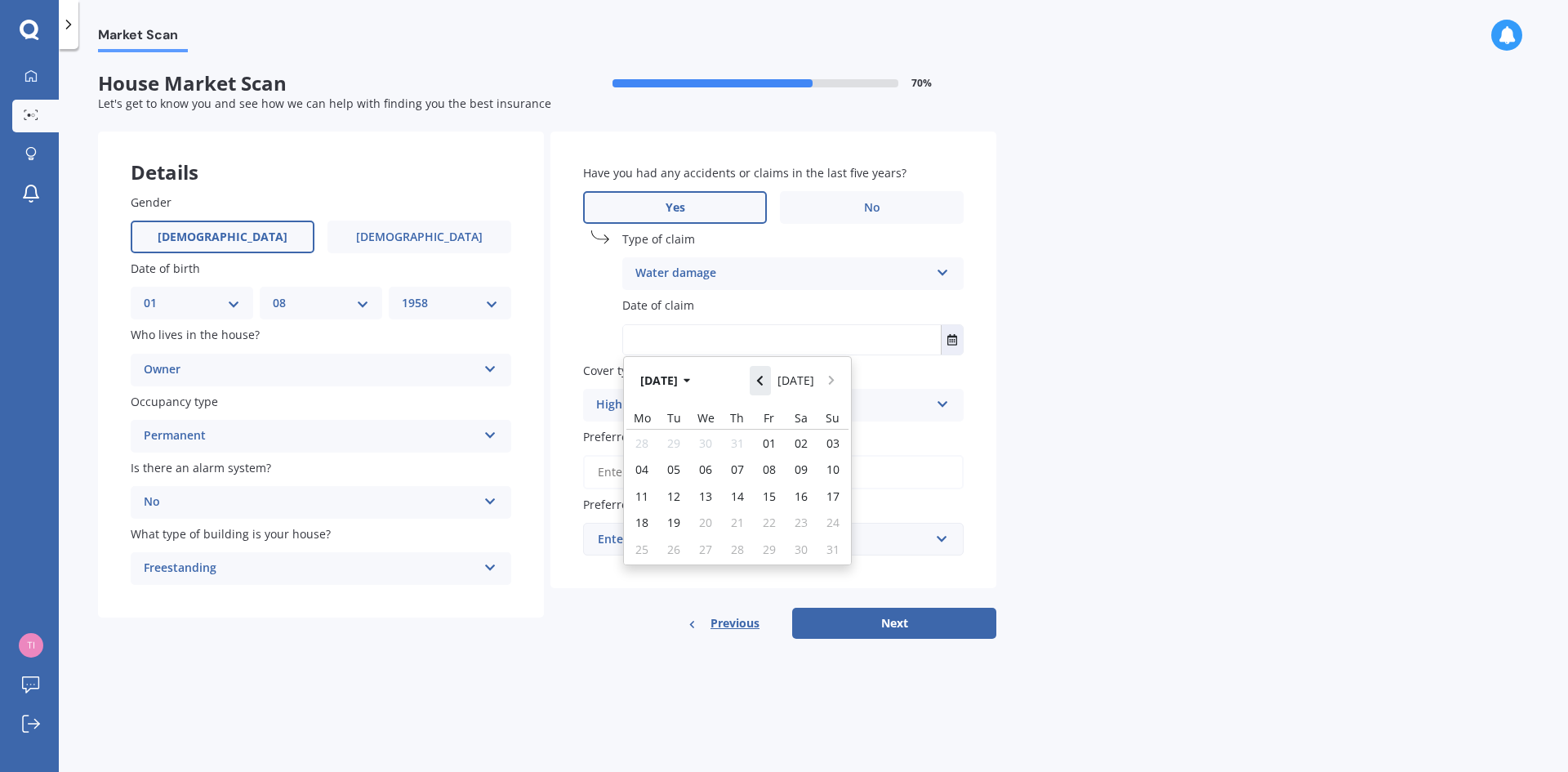
click at [760, 377] on button "Navigate back" at bounding box center [760, 381] width 21 height 30
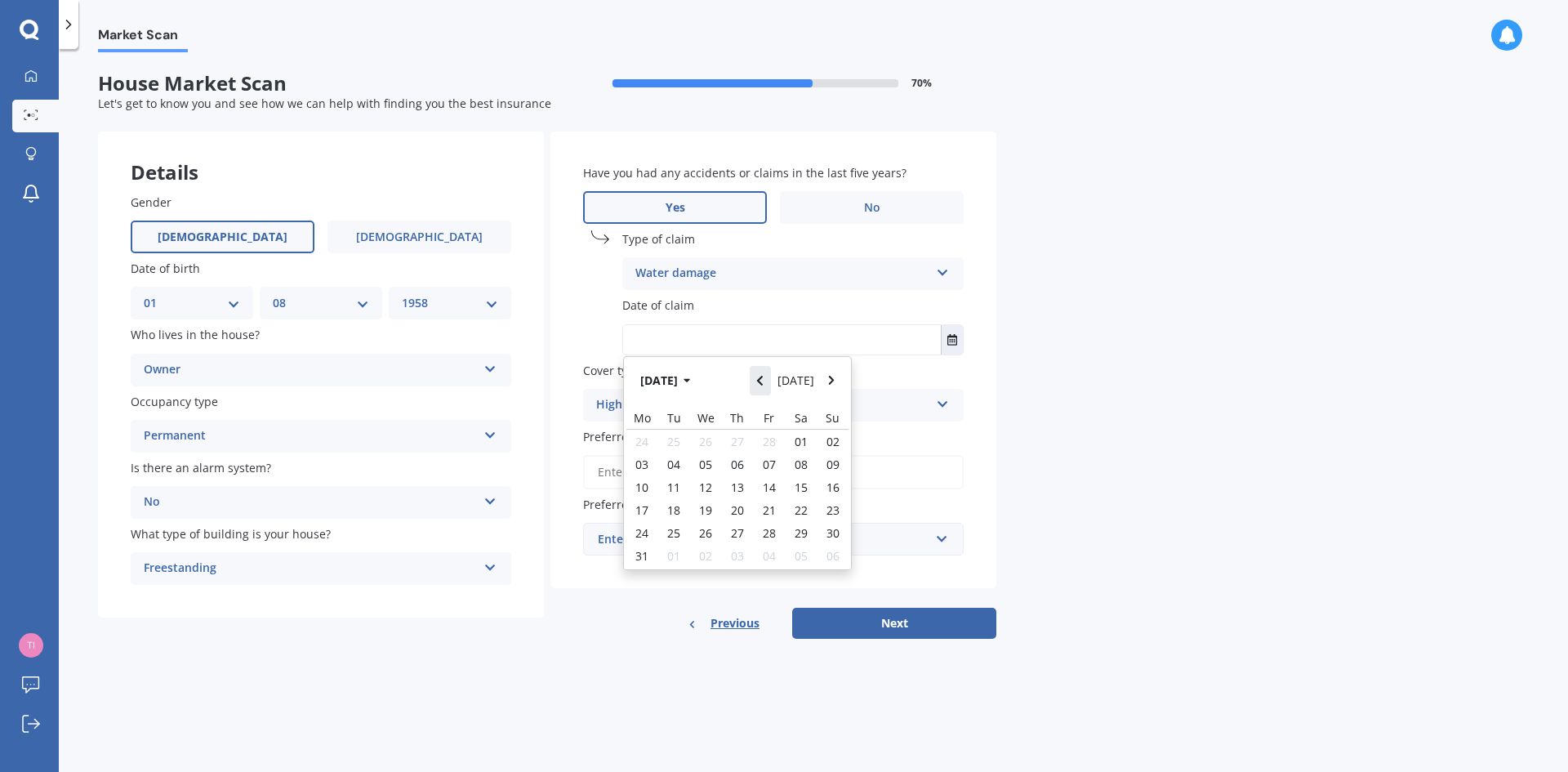
click at [760, 377] on button "Navigate back" at bounding box center [760, 381] width 21 height 30
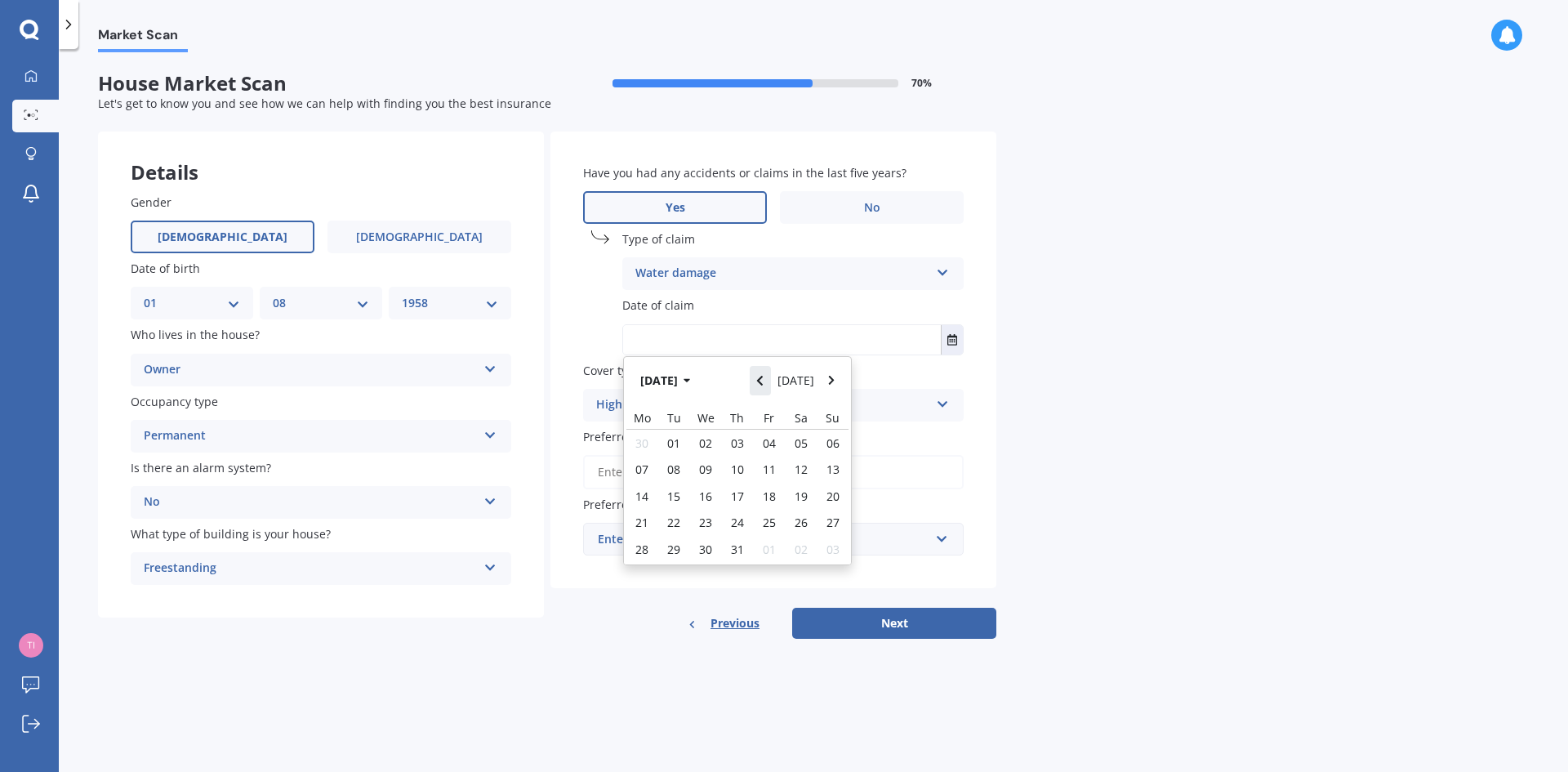
click at [760, 377] on button "Navigate back" at bounding box center [760, 381] width 21 height 30
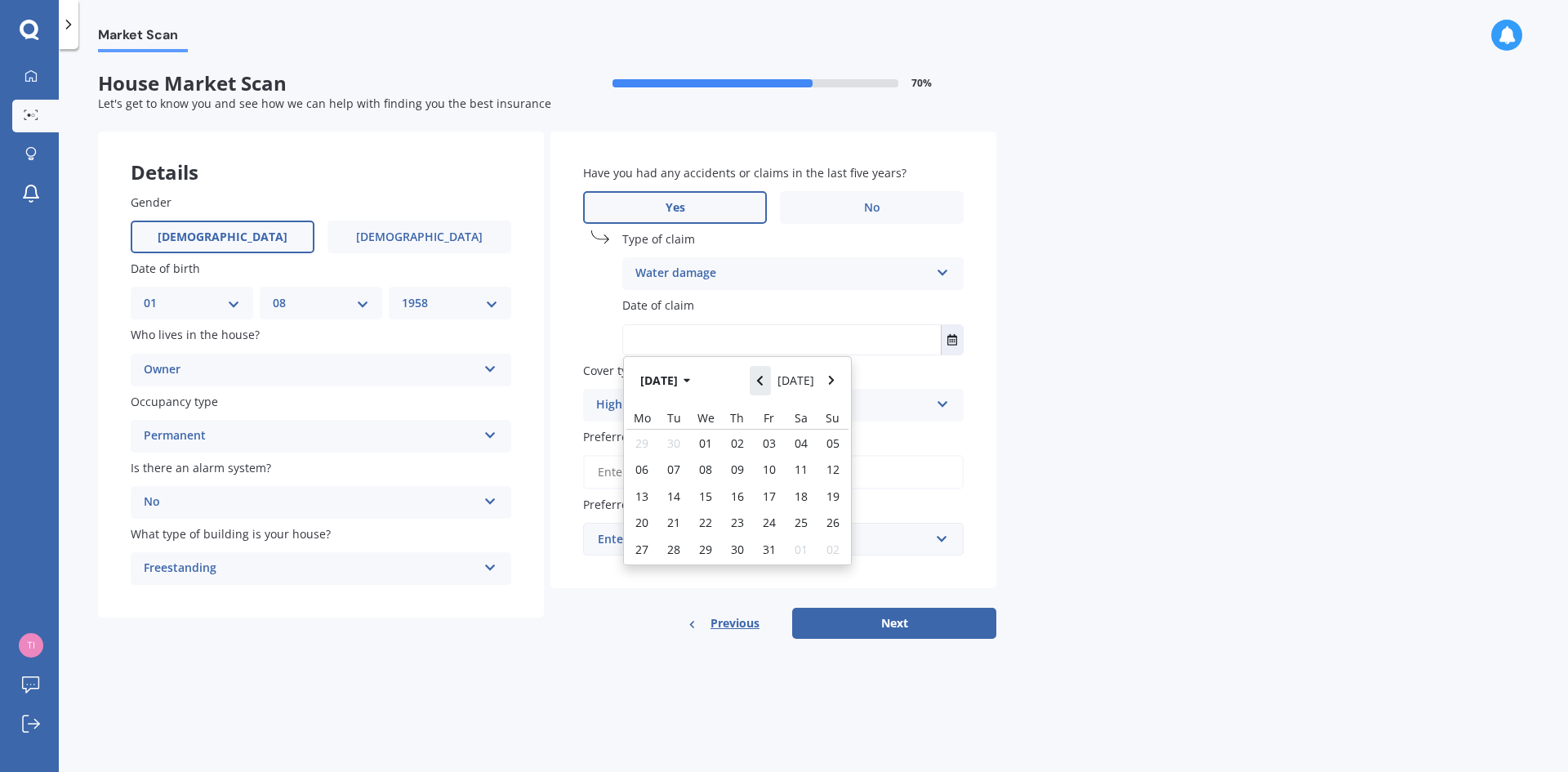
click at [760, 377] on button "Navigate back" at bounding box center [760, 381] width 21 height 30
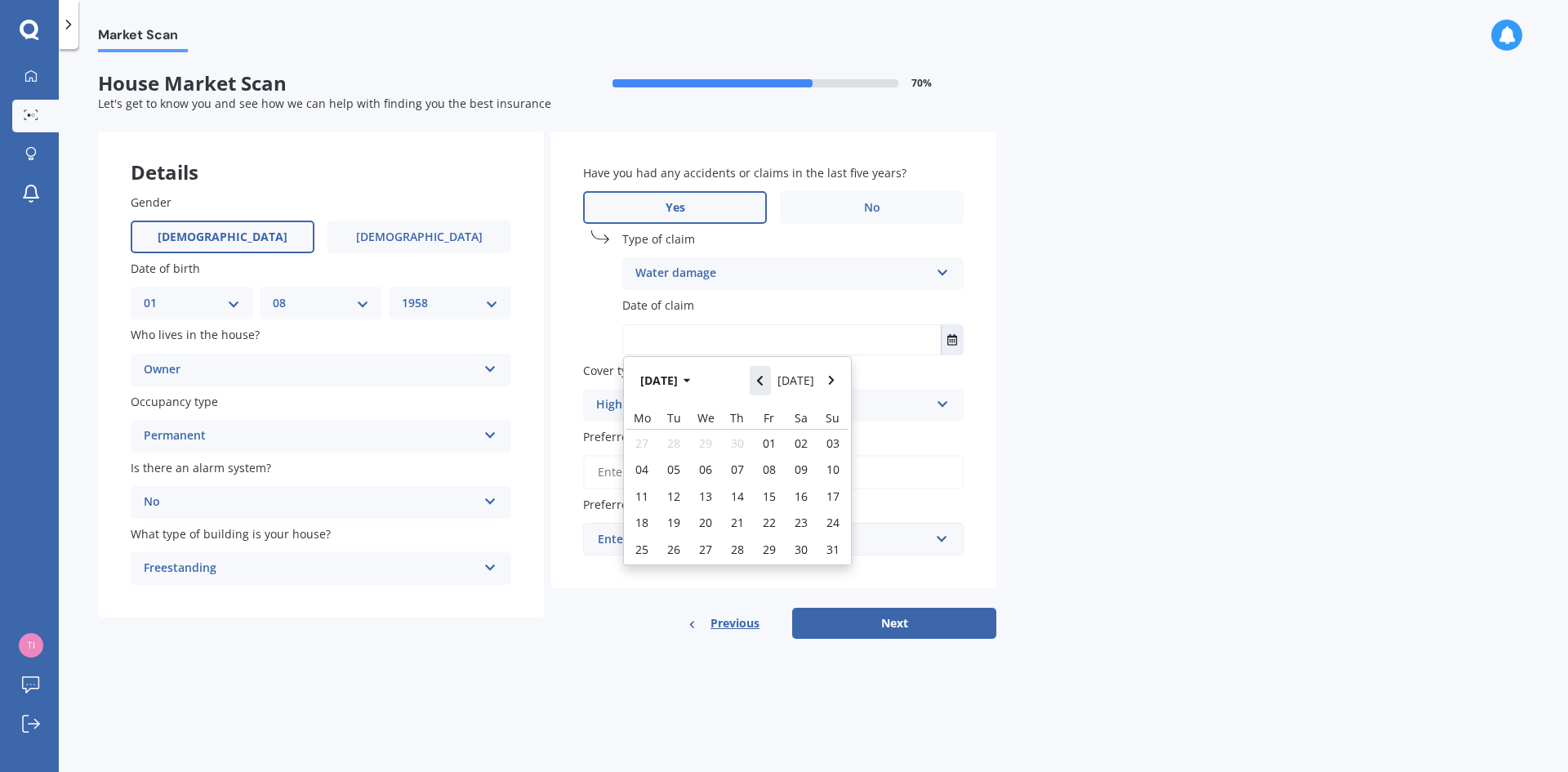
click at [760, 377] on button "Navigate back" at bounding box center [760, 381] width 21 height 30
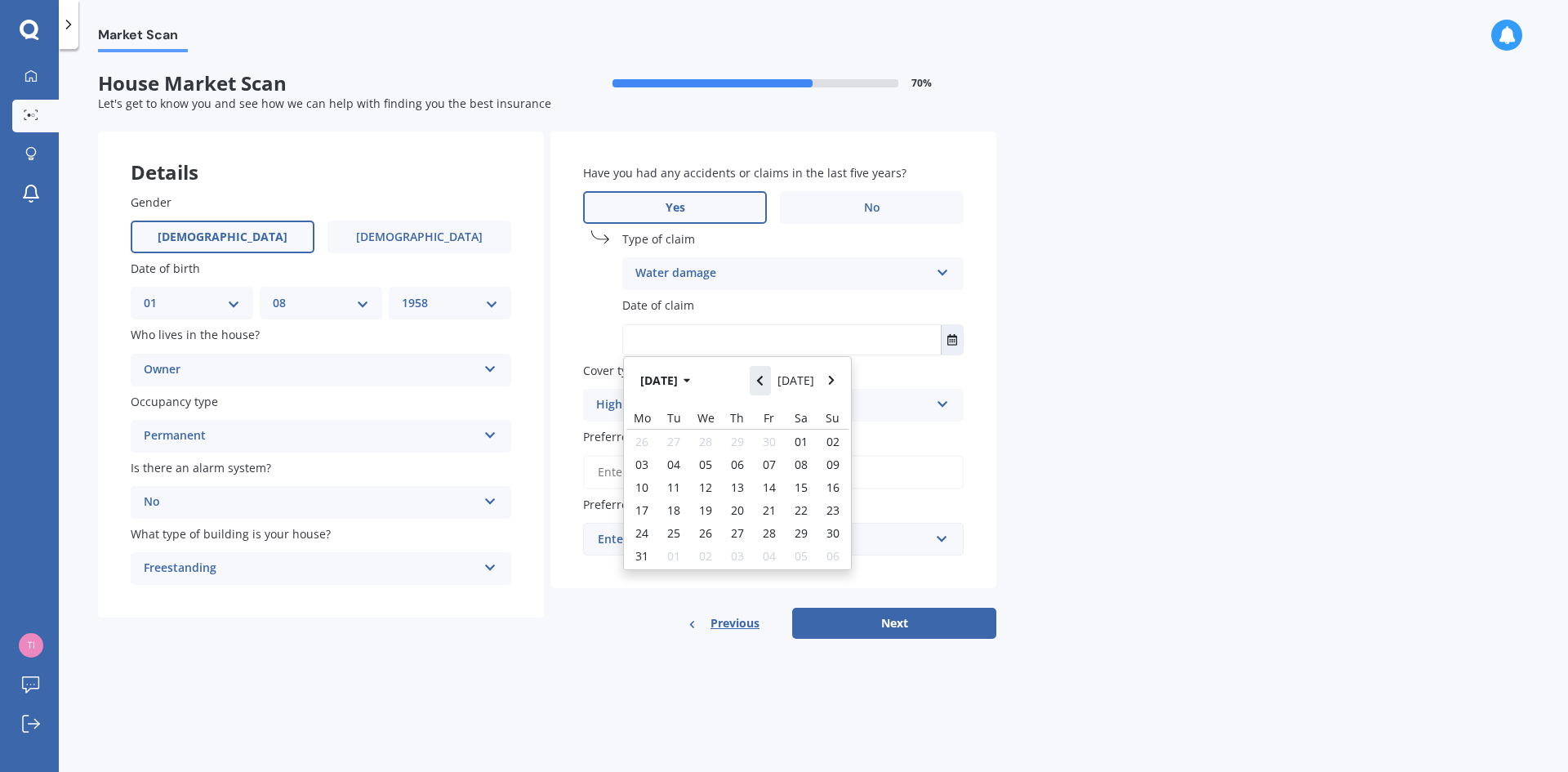
click at [760, 377] on button "Navigate back" at bounding box center [760, 381] width 21 height 30
click at [641, 445] on span "01" at bounding box center [641, 444] width 13 height 16
type input "[DATE]"
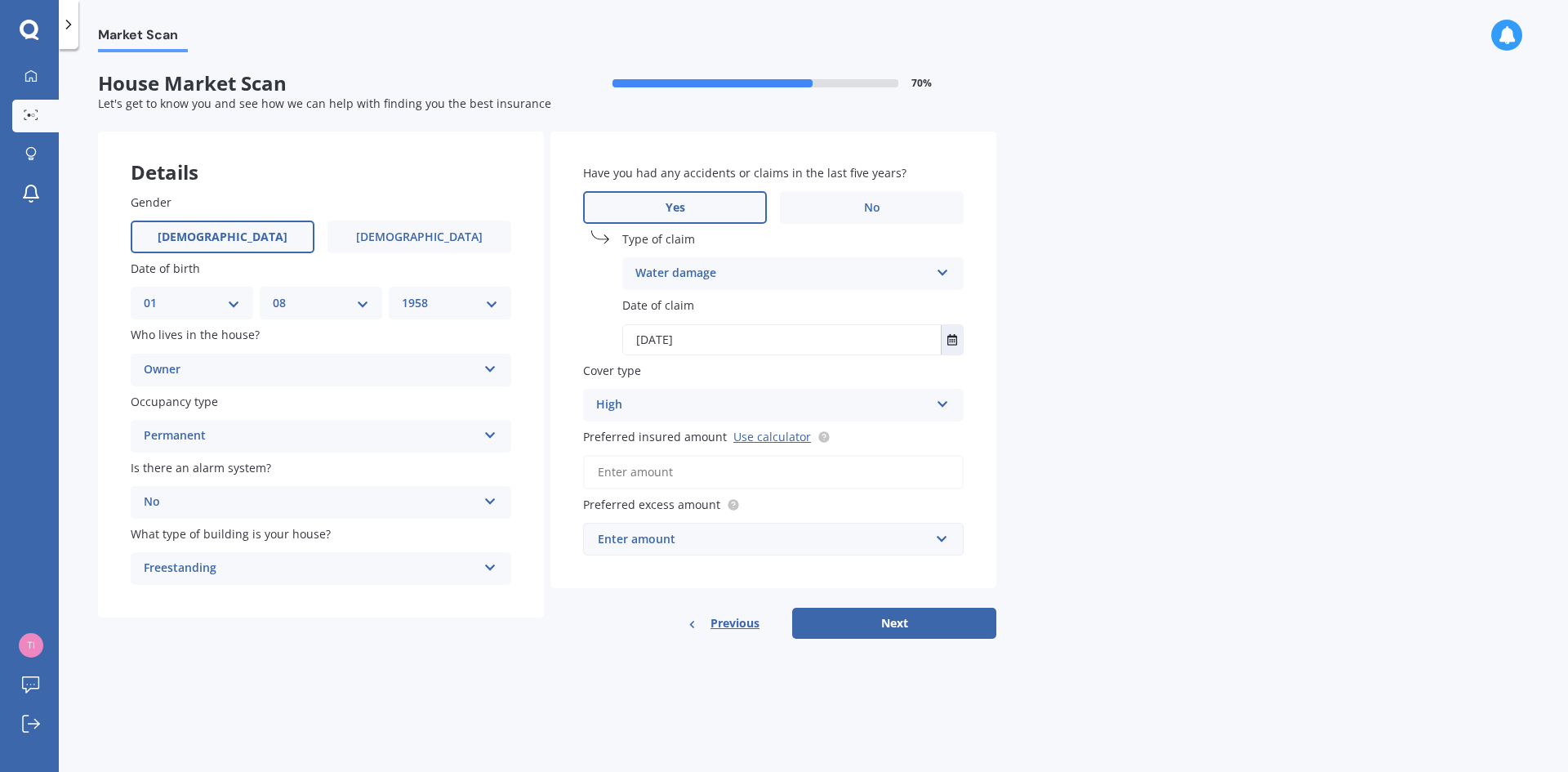
click at [650, 469] on input "Preferred insured amount Use calculator" at bounding box center [773, 471] width 381 height 34
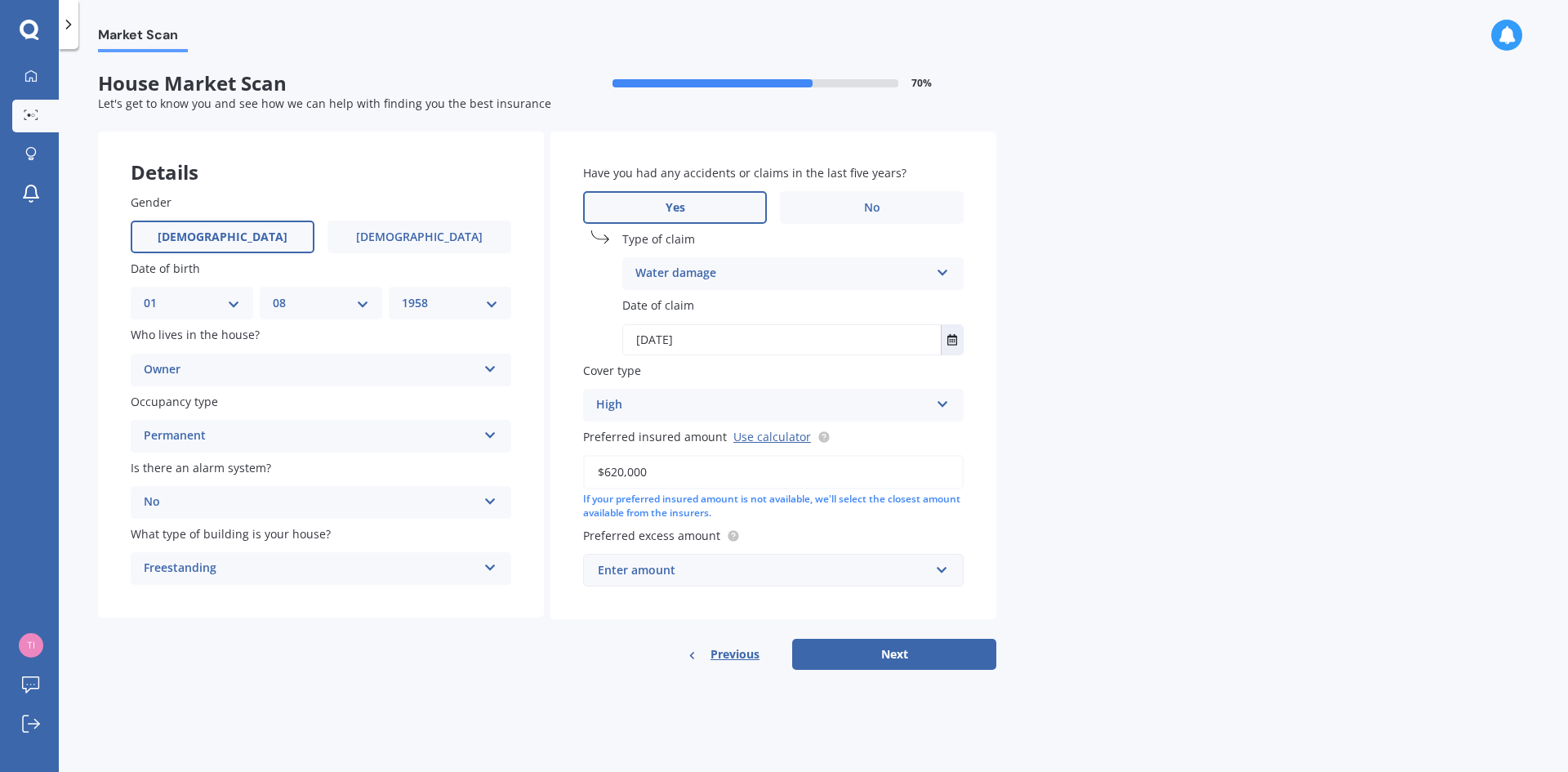
type input "$620,000"
click at [944, 567] on input "text" at bounding box center [767, 571] width 366 height 31
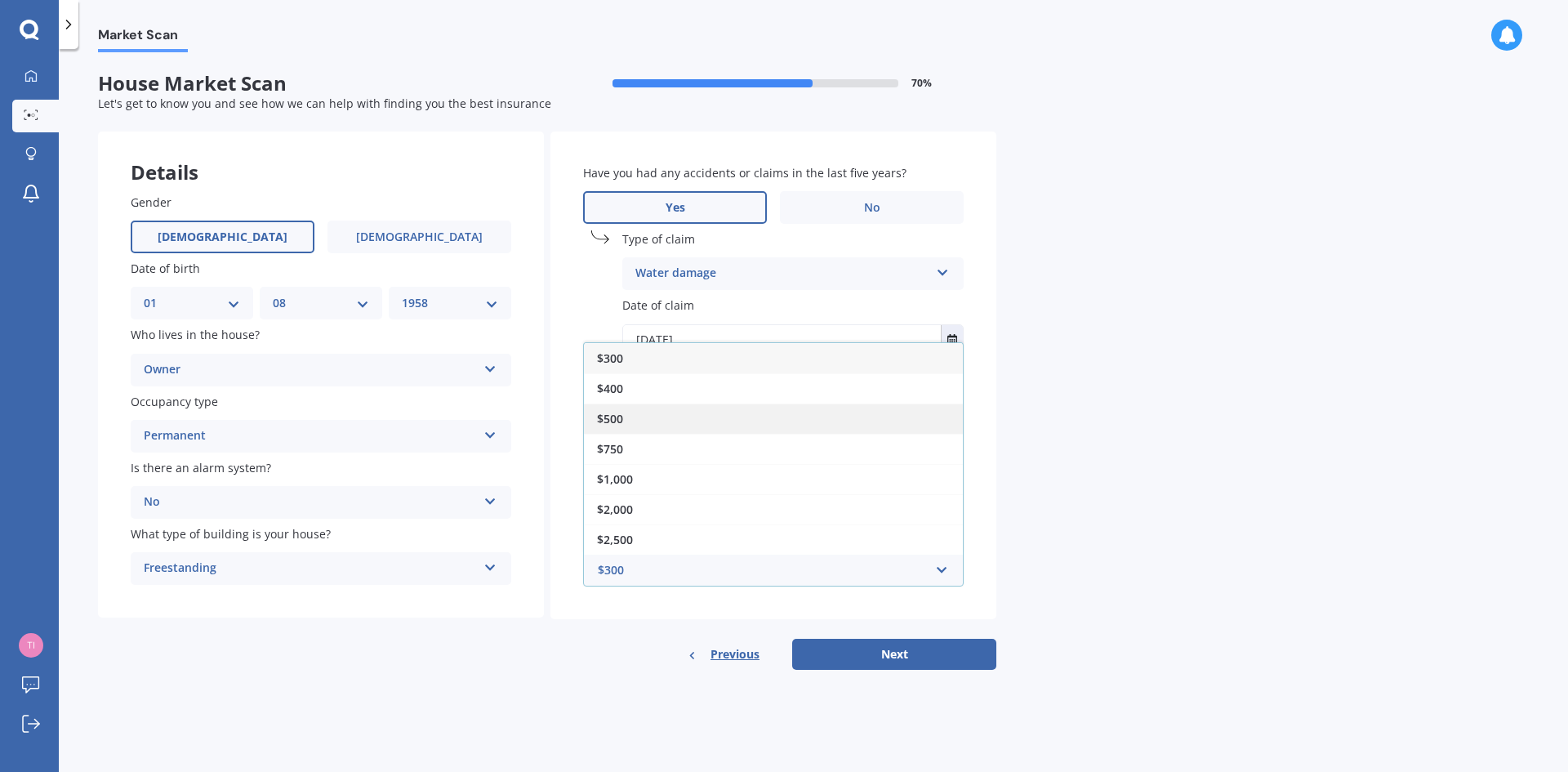
click at [611, 416] on span "$500" at bounding box center [610, 419] width 26 height 16
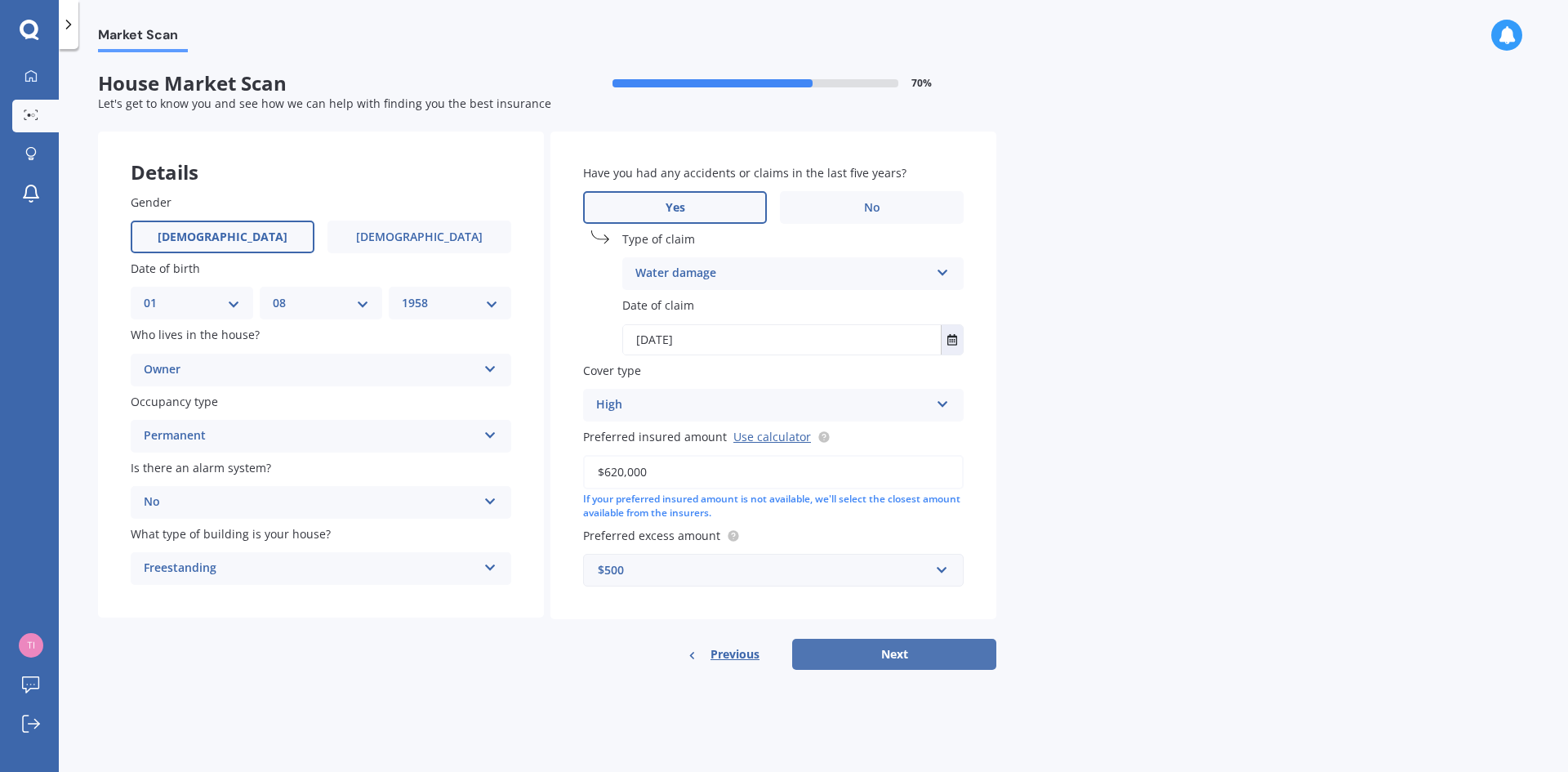
click at [883, 595] on button "Next" at bounding box center [894, 654] width 204 height 31
select select "01"
select select "08"
select select "1958"
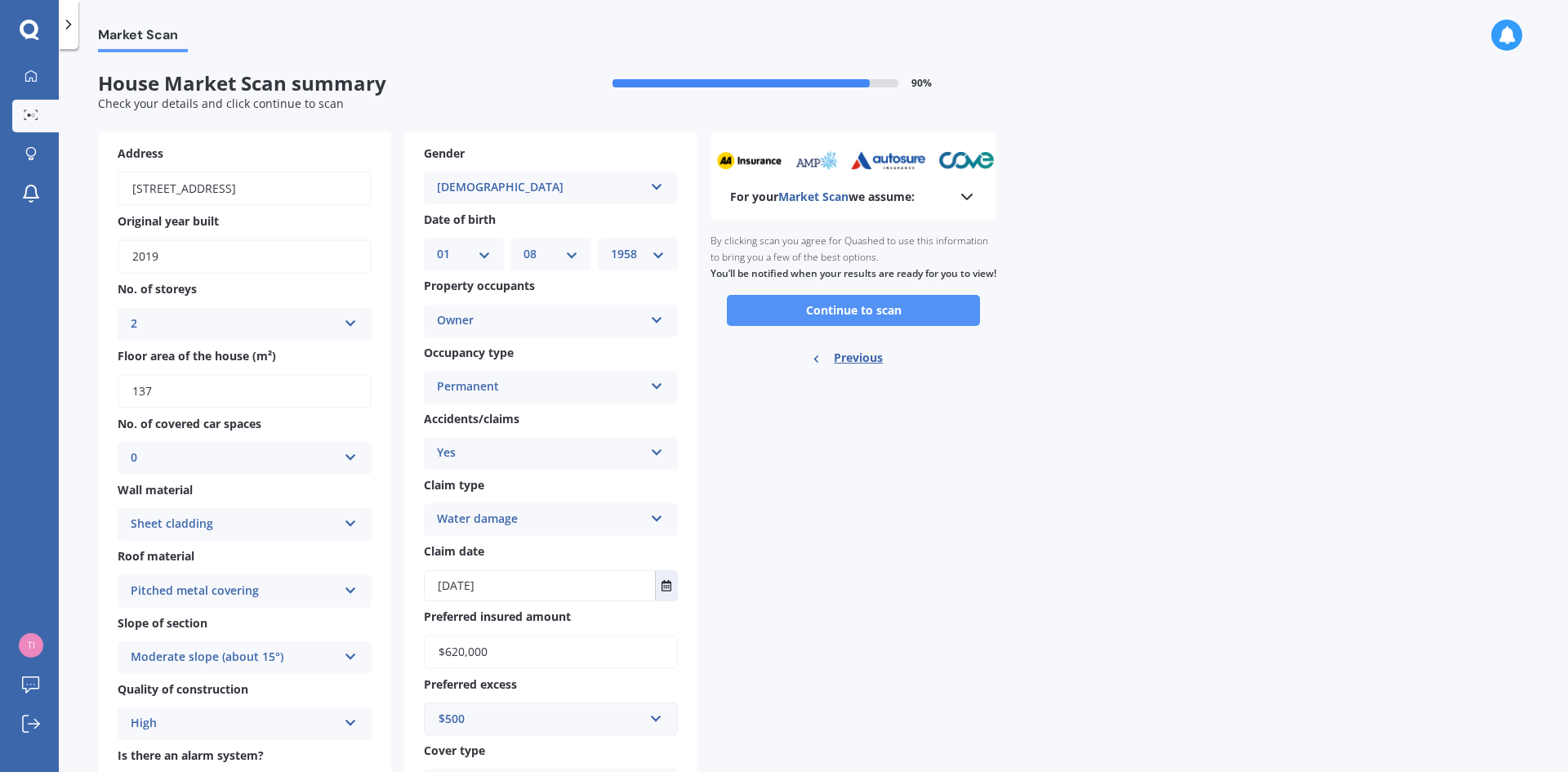
click at [843, 323] on button "Continue to scan" at bounding box center [853, 310] width 253 height 31
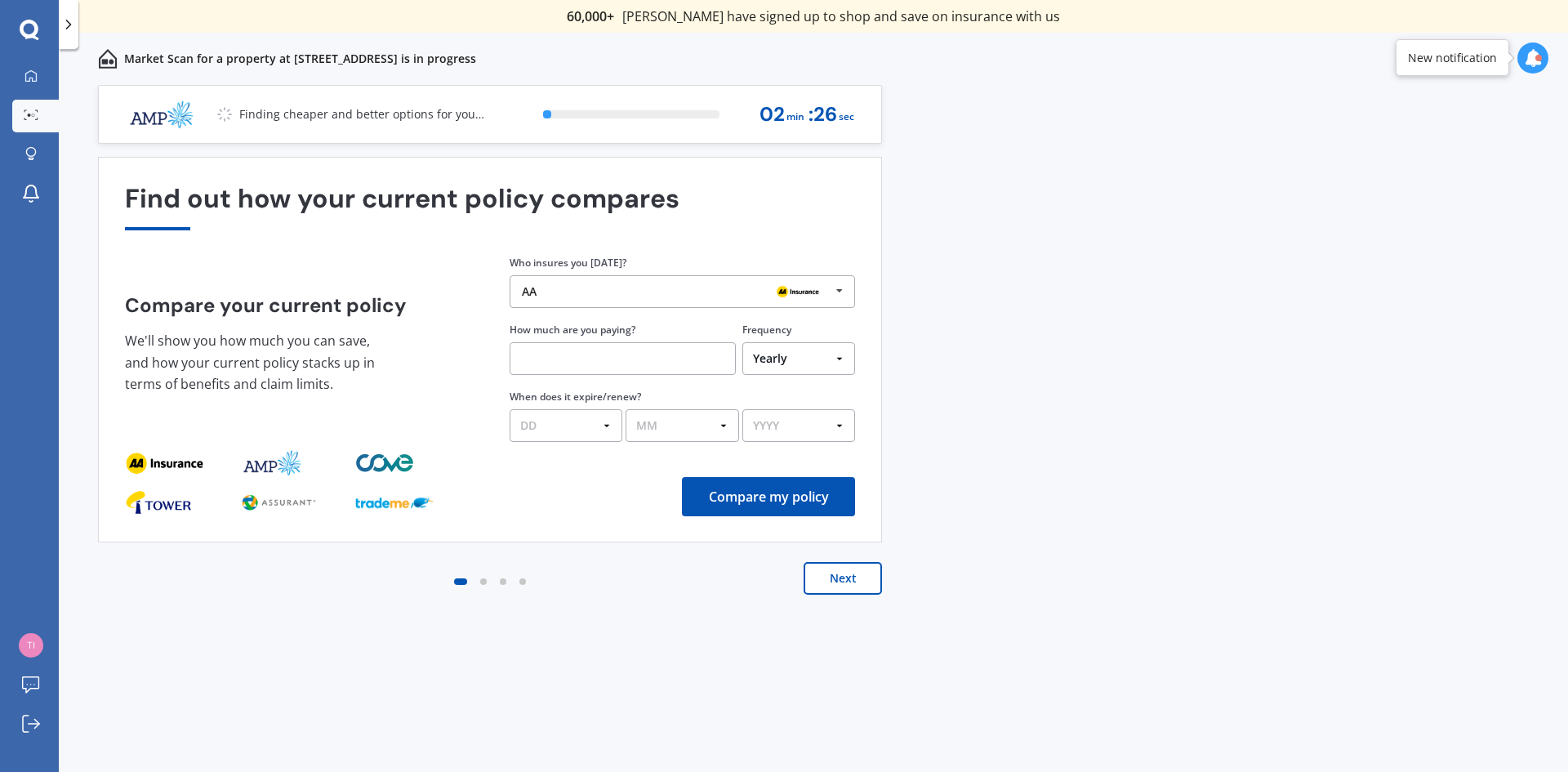
click at [524, 286] on div "AA" at bounding box center [529, 291] width 15 height 11
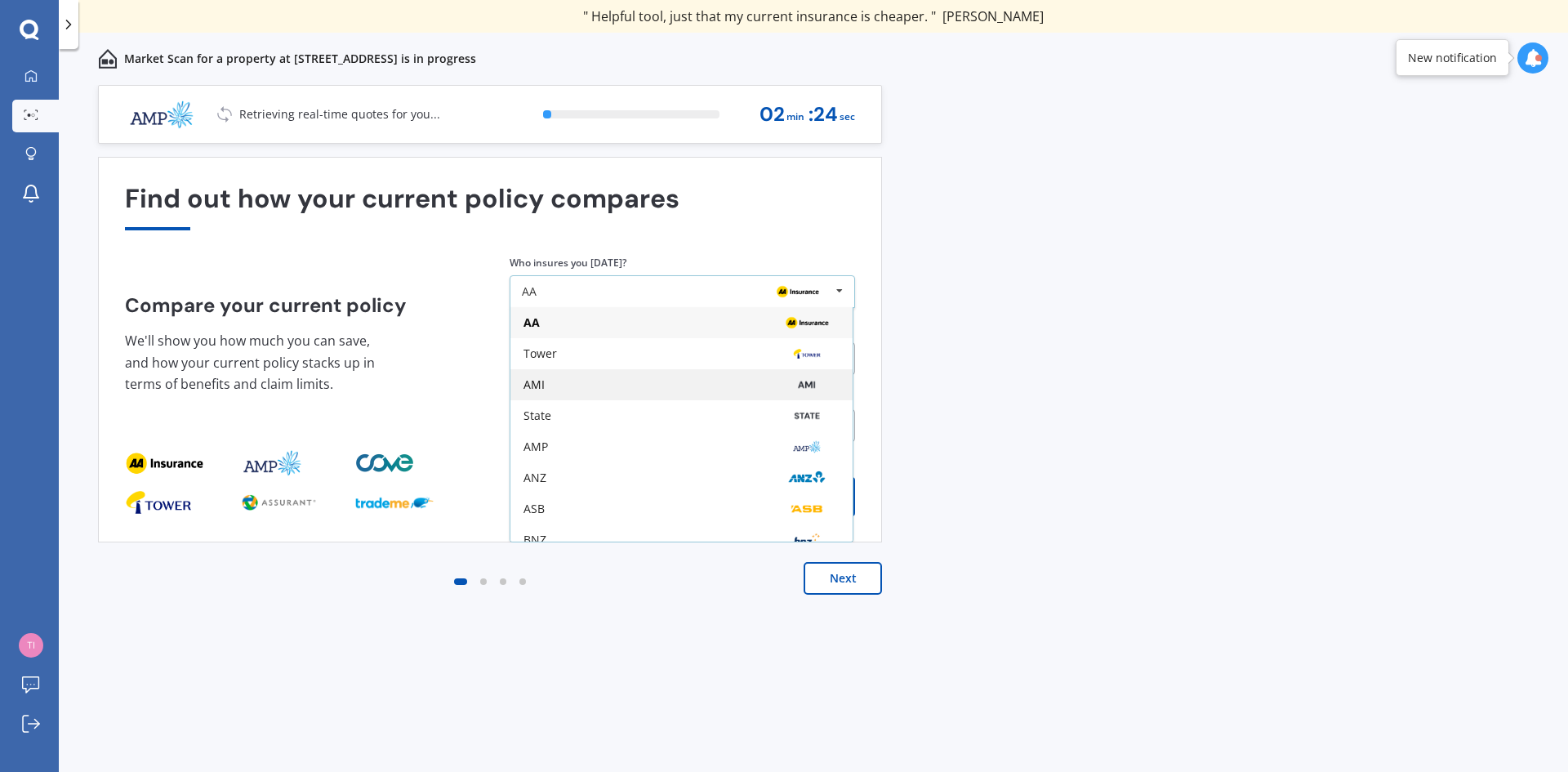
click at [540, 386] on div "AMI" at bounding box center [534, 384] width 21 height 11
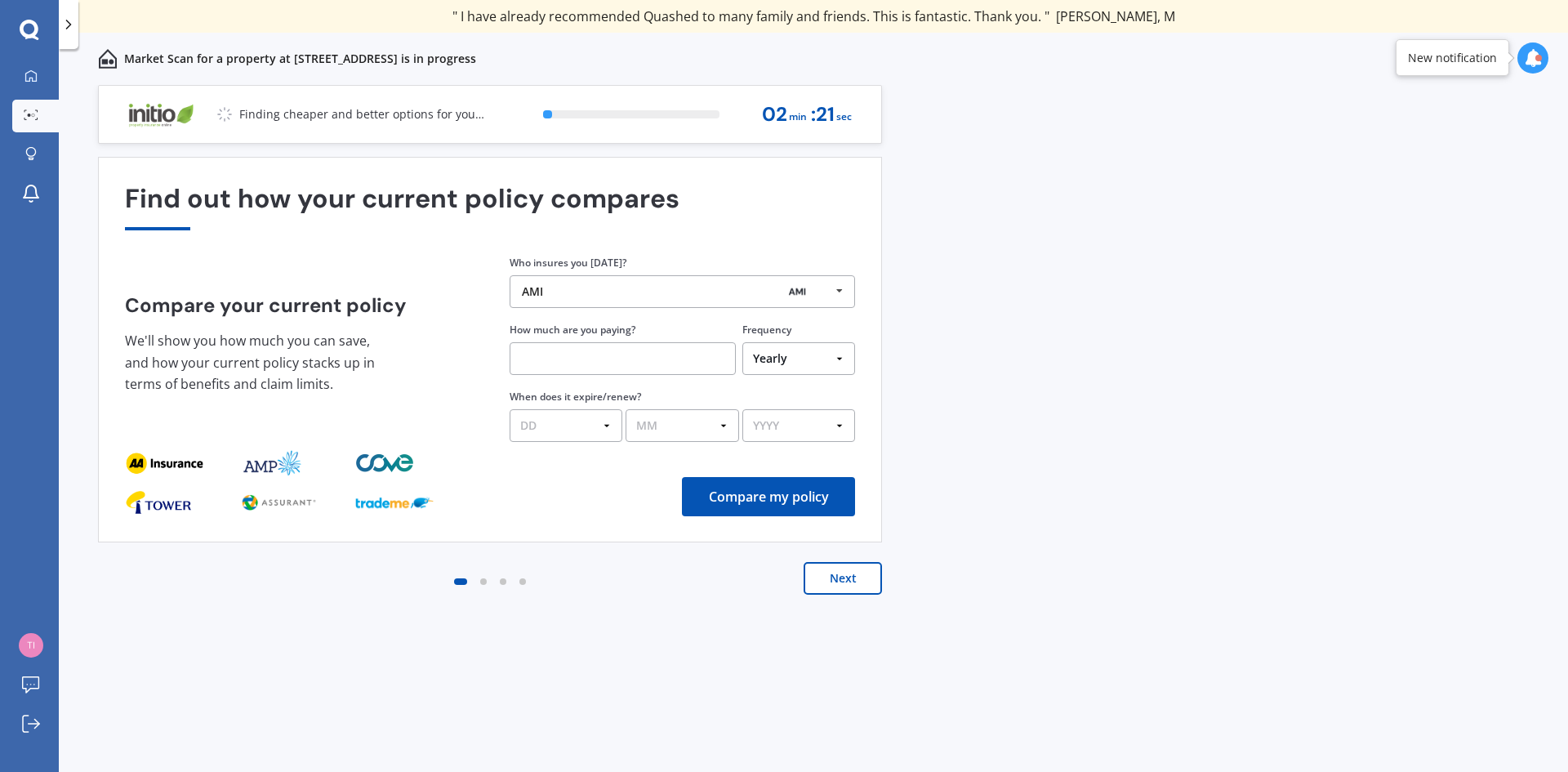
click at [645, 364] on input "text" at bounding box center [623, 359] width 226 height 33
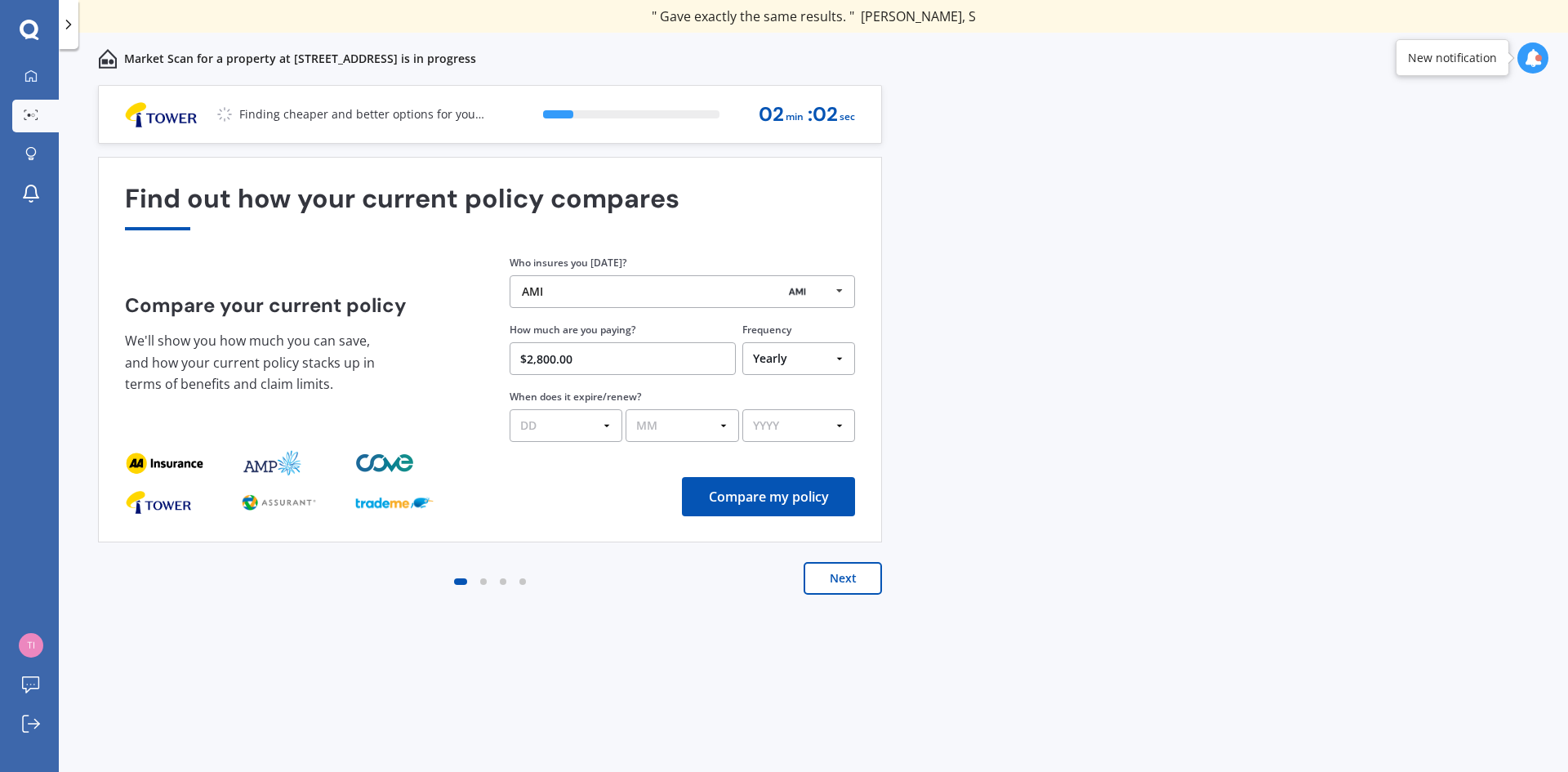
type input "$2,800.00"
click at [749, 492] on button "Compare my policy" at bounding box center [768, 497] width 173 height 39
click at [561, 426] on select "DD 01 02 03 04 05 06 07 08 09 10 11 12 13 14 15 16 17 18 19 20 21 22 23 24 25 2…" at bounding box center [565, 426] width 112 height 33
select select "01"
click at [510, 410] on select "DD 01 02 03 04 05 06 07 08 09 10 11 12 13 14 15 16 17 18 19 20 21 22 23 24 25 2…" at bounding box center [565, 426] width 112 height 33
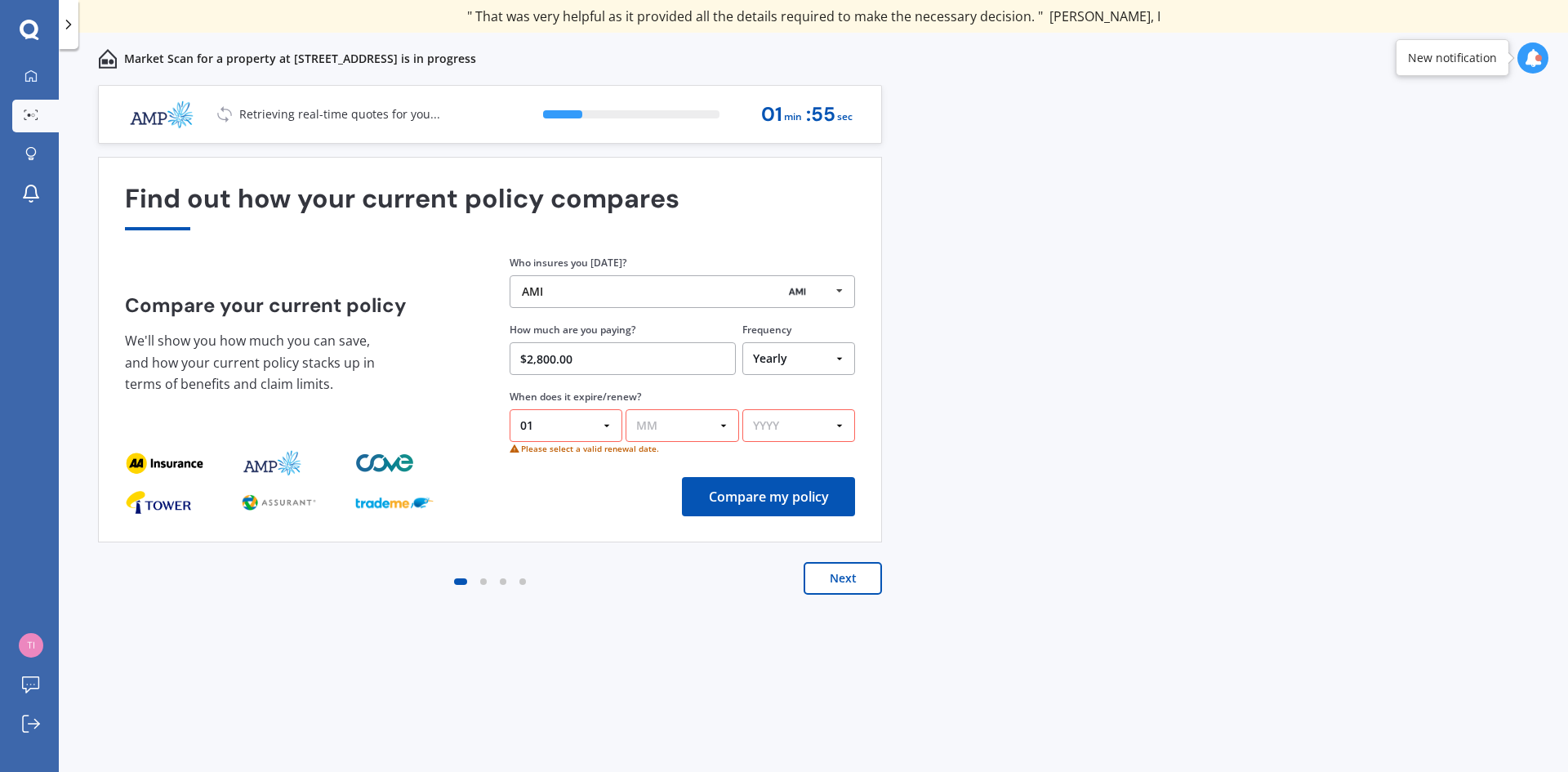
click at [726, 426] on select "MM 01 02 03 04 05 06 07 08 09 10 11 12" at bounding box center [681, 426] width 112 height 33
click at [625, 410] on select "MM 01 02 03 04 05 06 07 08 09 10 11 12" at bounding box center [681, 426] width 112 height 33
click at [841, 424] on select "YYYY 2026 2025 2024" at bounding box center [798, 426] width 112 height 33
click at [720, 427] on select "MM 01 02 03 04 05 06 07 08 09 10 11 12" at bounding box center [681, 426] width 112 height 33
select select "05"
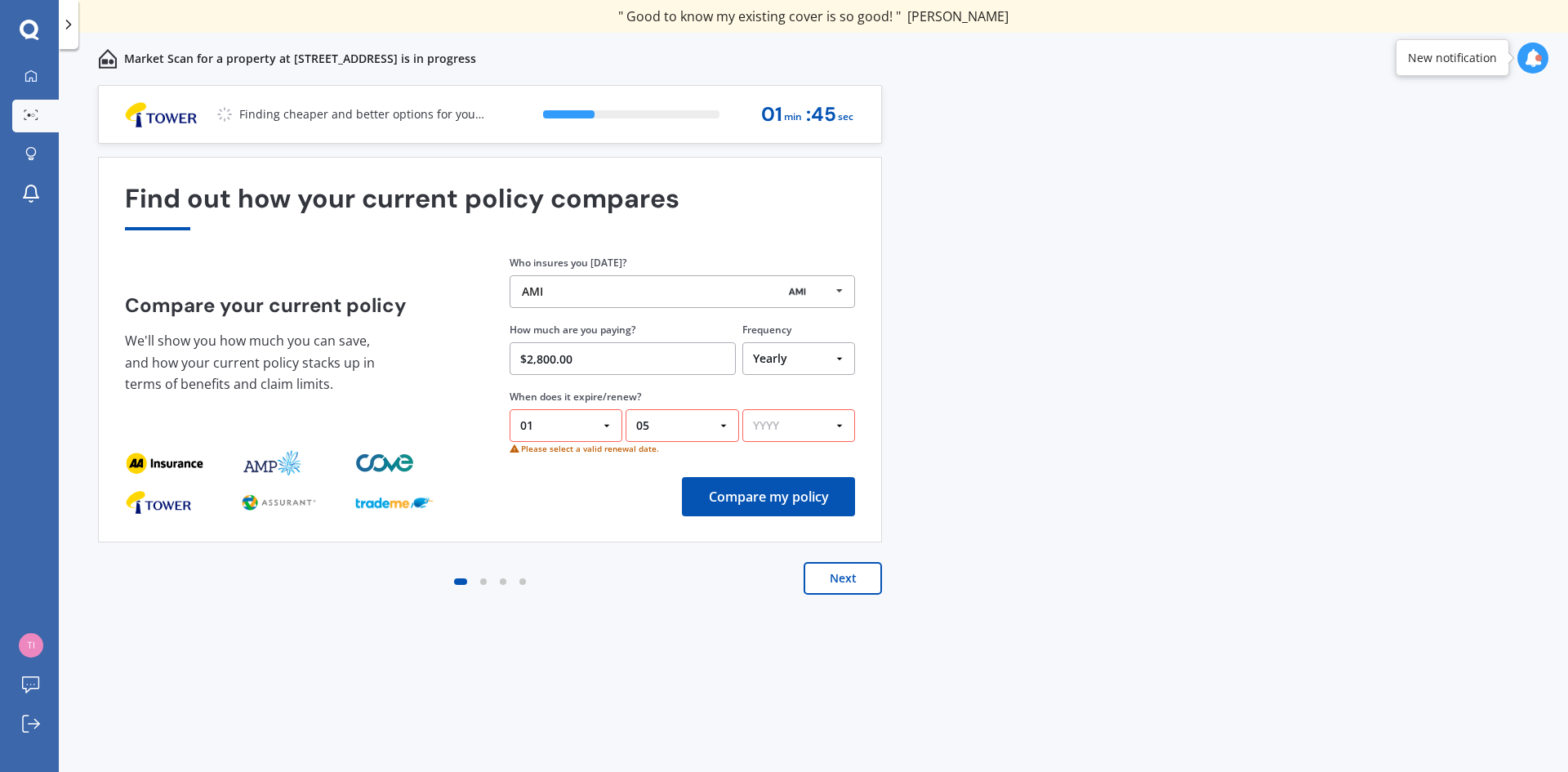
click at [625, 410] on select "MM 01 02 03 04 05 06 07 08 09 10 11 12" at bounding box center [681, 426] width 112 height 33
click at [839, 427] on select "YYYY 2026 2025 2024" at bounding box center [798, 426] width 112 height 33
select select "2026"
click at [742, 410] on select "YYYY 2026 2025 2024" at bounding box center [798, 426] width 112 height 33
click at [759, 496] on button "Compare my policy" at bounding box center [768, 497] width 173 height 39
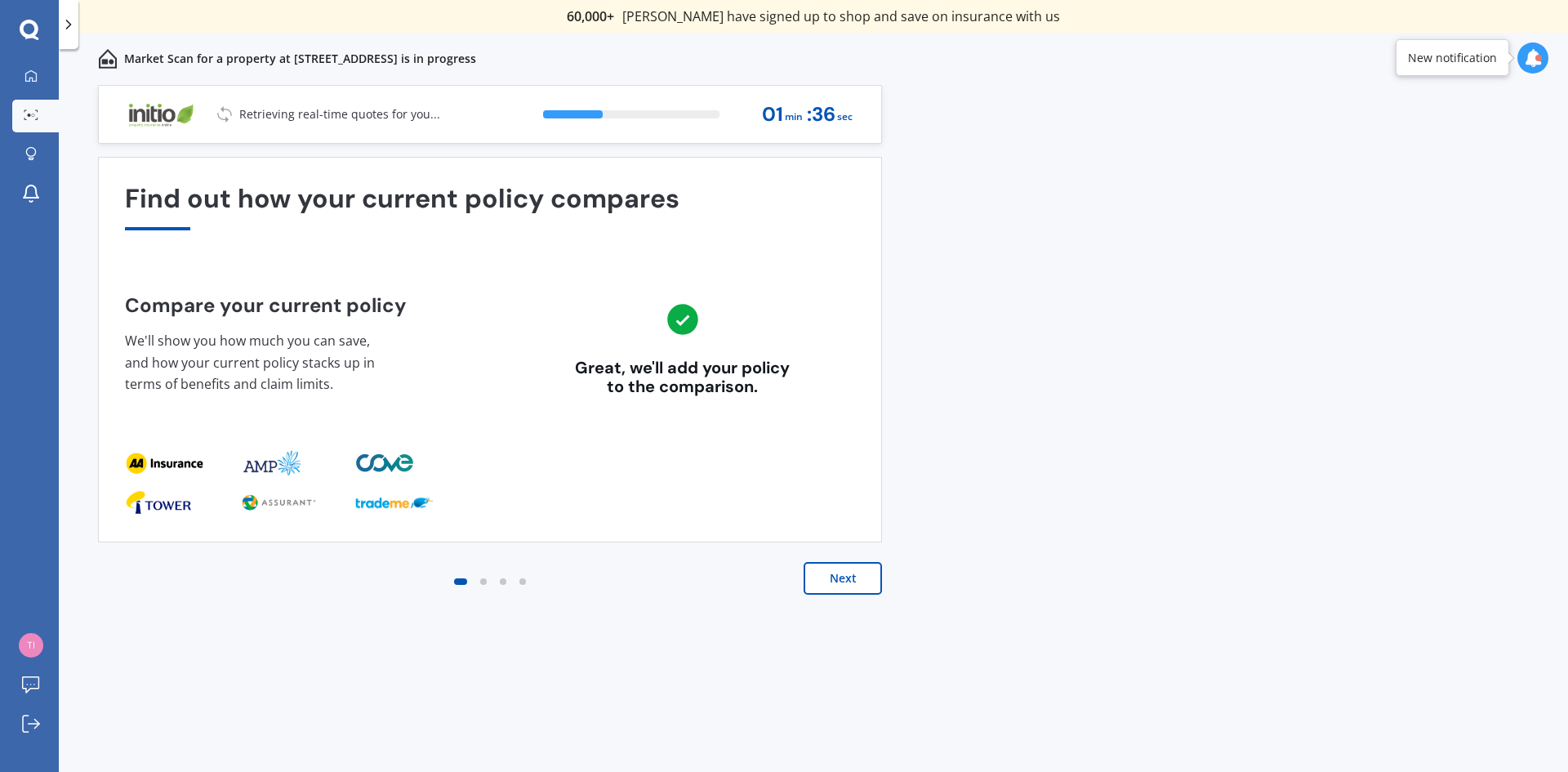
click at [852, 579] on button "Next" at bounding box center [843, 579] width 78 height 33
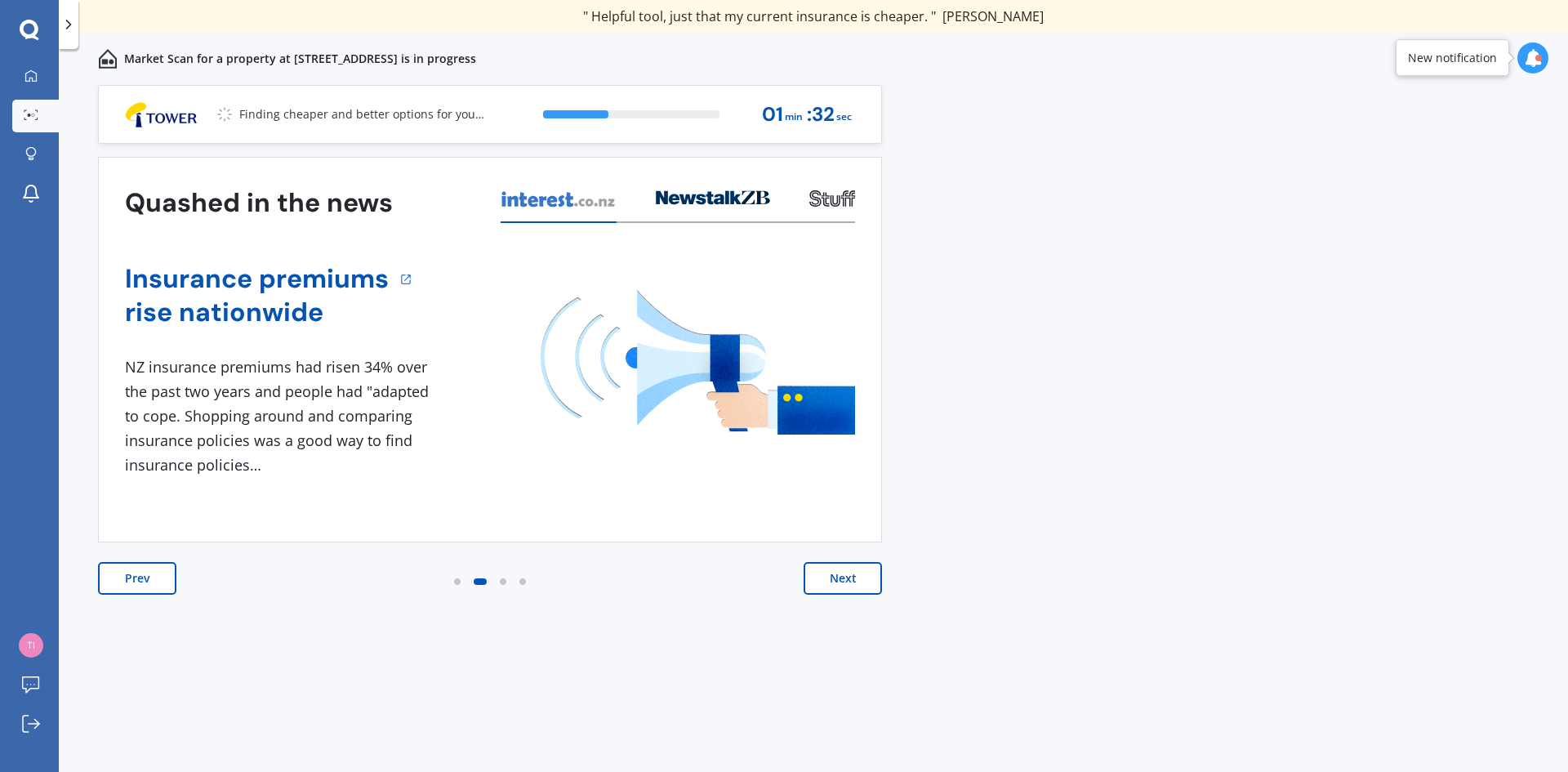
click at [852, 579] on button "Next" at bounding box center [843, 579] width 78 height 33
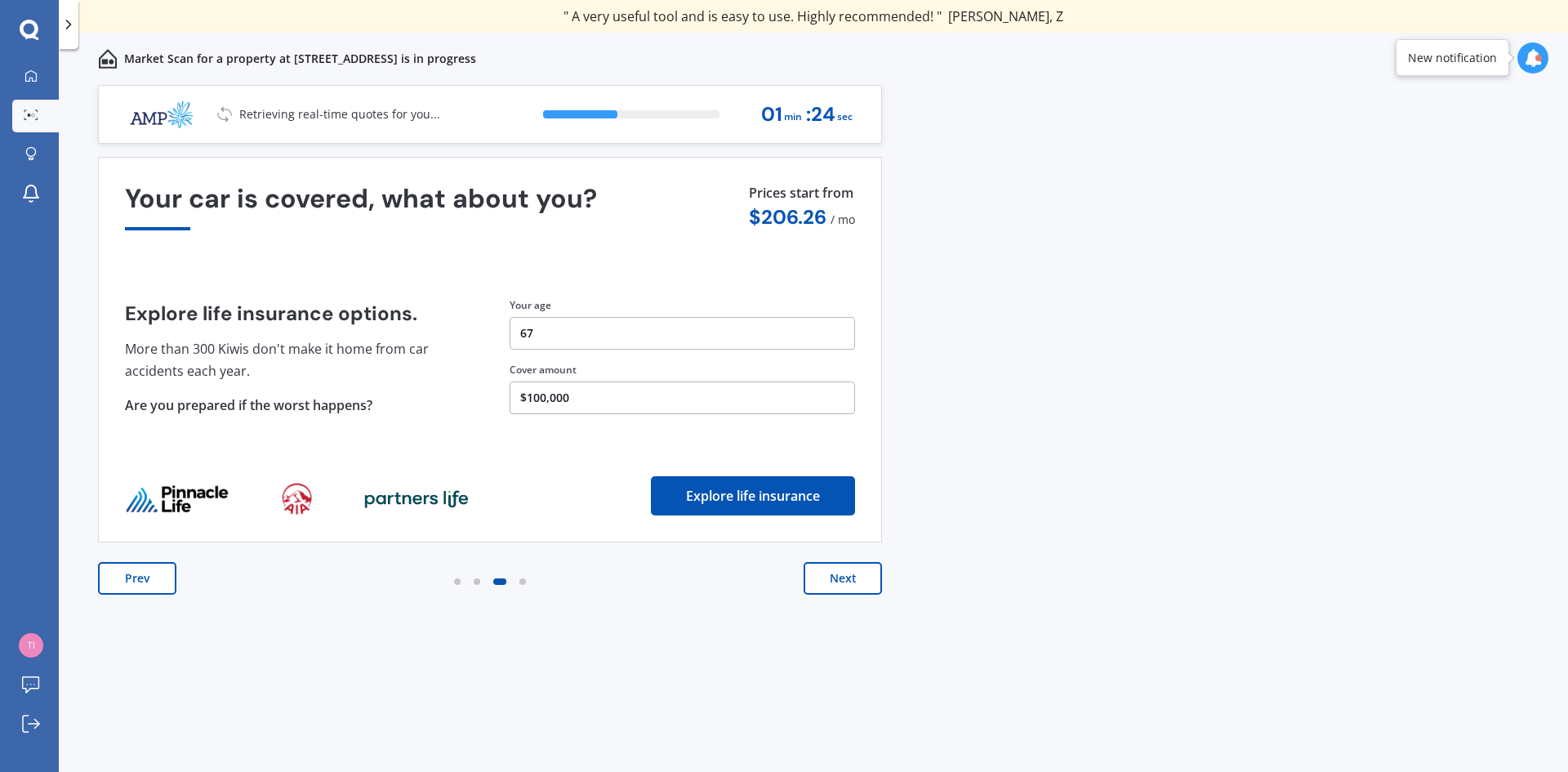
click at [842, 579] on button "Next" at bounding box center [843, 579] width 78 height 33
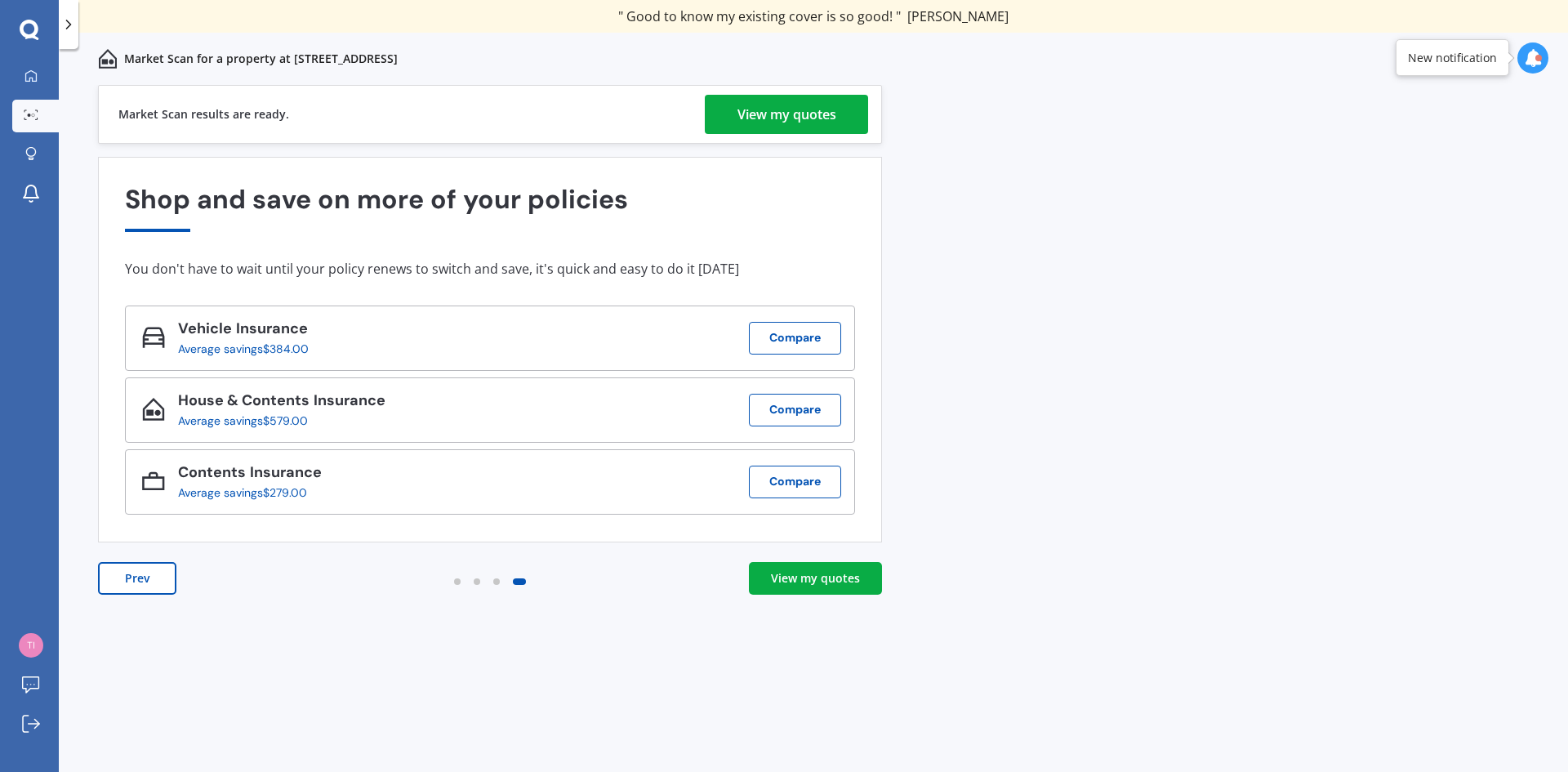
click at [842, 579] on div "View my quotes" at bounding box center [815, 578] width 89 height 17
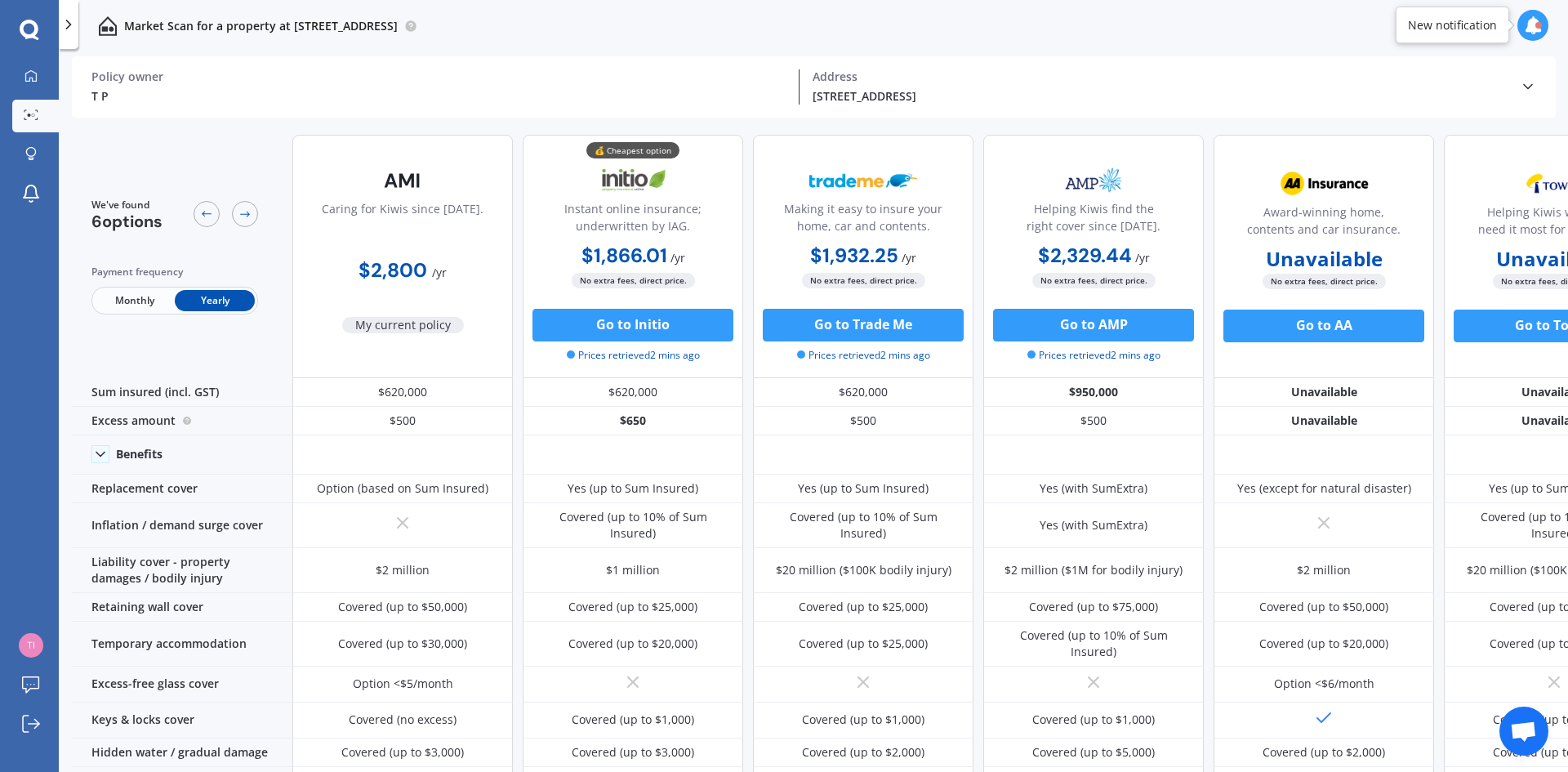
click at [1254, 255] on b "Unavailable" at bounding box center [1324, 259] width 117 height 17
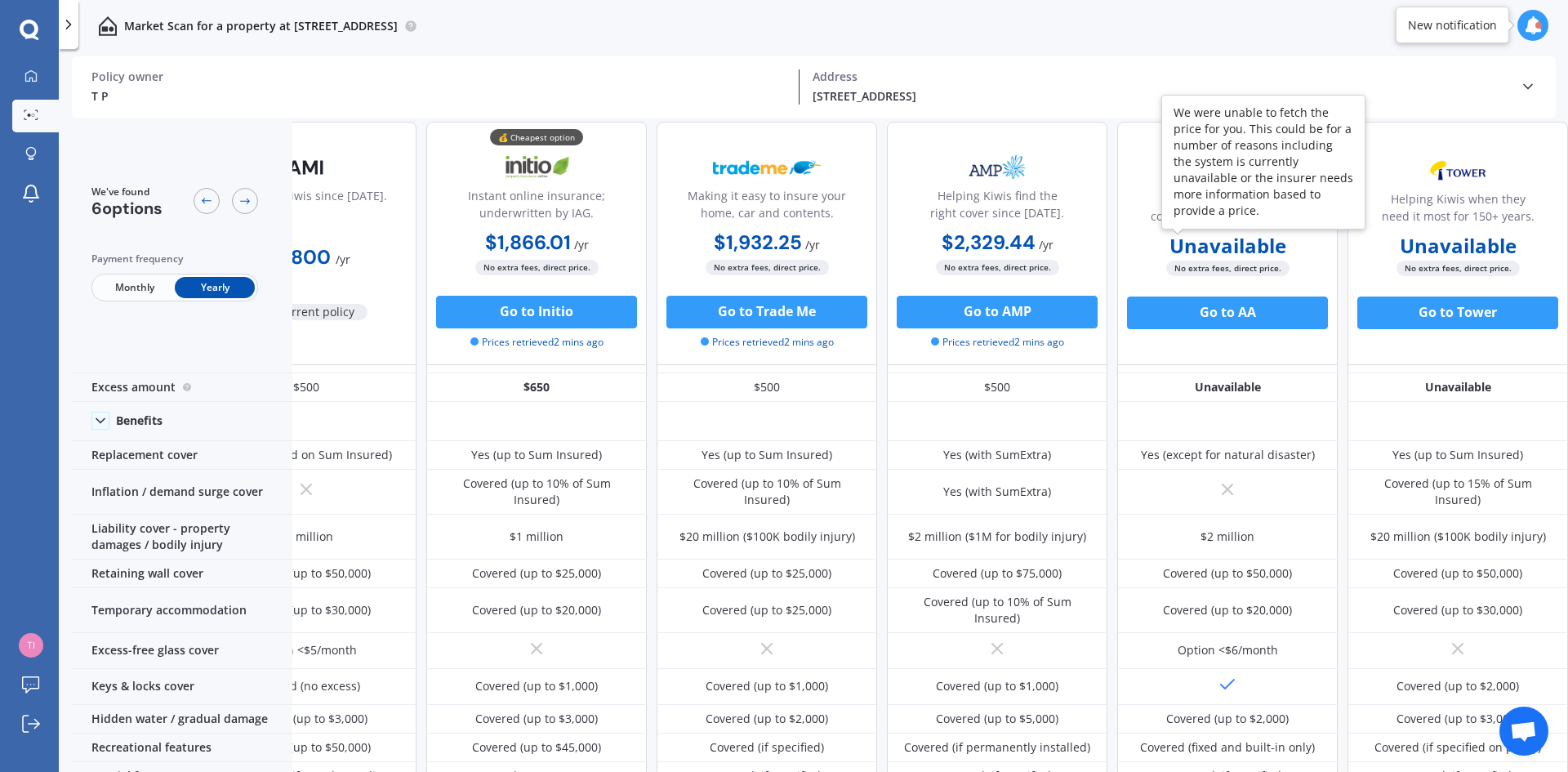
scroll to position [0, 105]
